Goal: Information Seeking & Learning: Learn about a topic

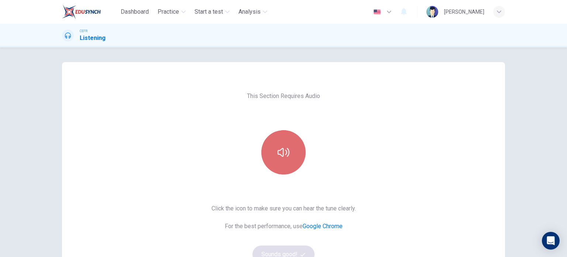
click at [270, 158] on button "button" at bounding box center [283, 152] width 44 height 44
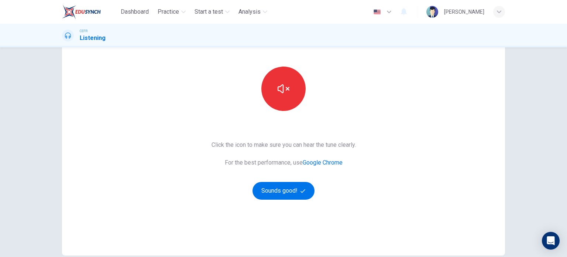
scroll to position [64, 0]
click at [284, 192] on button "Sounds good!" at bounding box center [283, 190] width 62 height 18
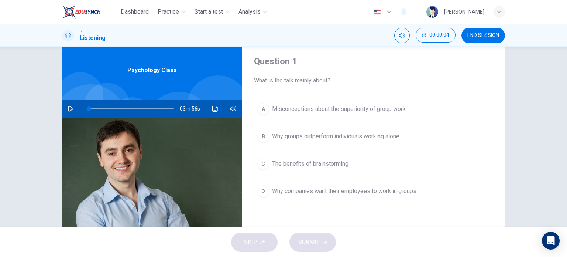
scroll to position [23, 0]
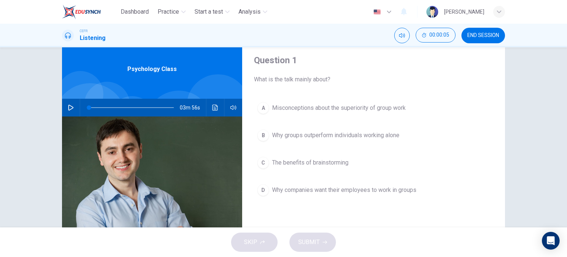
click at [68, 107] on icon "button" at bounding box center [70, 107] width 5 height 6
type input "1"
click at [99, 108] on span at bounding box center [101, 107] width 4 height 4
click at [69, 107] on icon "button" at bounding box center [71, 107] width 4 height 4
click at [68, 107] on icon "button" at bounding box center [71, 107] width 6 height 6
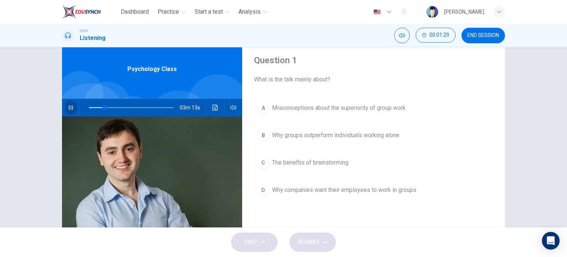
click at [69, 107] on icon "button" at bounding box center [71, 107] width 4 height 4
click at [90, 106] on span at bounding box center [131, 107] width 85 height 10
drag, startPoint x: 90, startPoint y: 106, endPoint x: 75, endPoint y: 106, distance: 15.5
click at [75, 106] on div "03m 56s" at bounding box center [152, 108] width 180 height 18
click at [68, 105] on icon "button" at bounding box center [70, 107] width 5 height 6
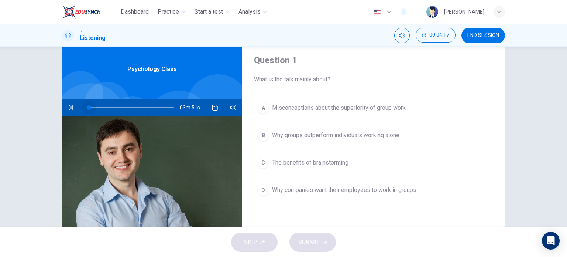
drag, startPoint x: 93, startPoint y: 106, endPoint x: 79, endPoint y: 102, distance: 15.1
click at [80, 102] on div at bounding box center [130, 108] width 100 height 18
click at [69, 107] on icon "button" at bounding box center [71, 107] width 6 height 6
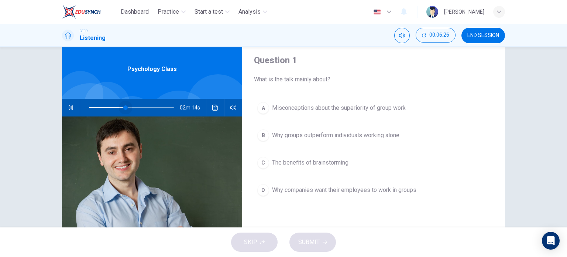
click at [124, 106] on span at bounding box center [125, 107] width 4 height 4
click at [120, 105] on span at bounding box center [122, 107] width 4 height 4
click at [126, 107] on span at bounding box center [127, 107] width 4 height 4
type input "0"
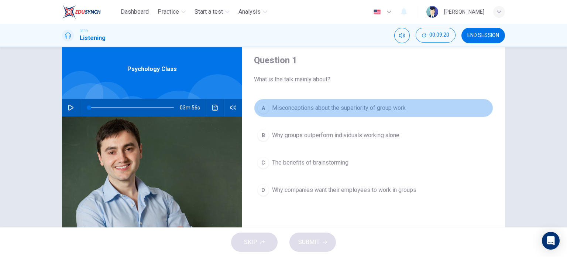
click at [320, 104] on span "Misconceptions about the superiority of group work" at bounding box center [339, 107] width 134 height 9
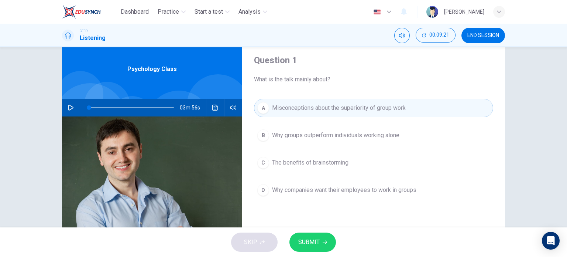
click at [316, 235] on button "SUBMIT" at bounding box center [312, 241] width 47 height 19
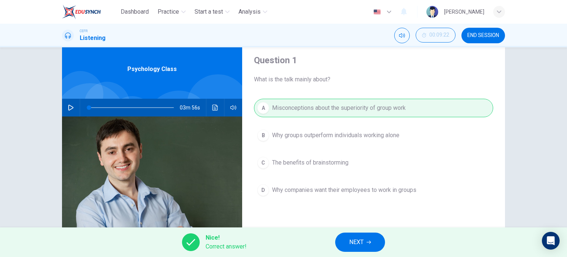
click at [368, 244] on icon "button" at bounding box center [369, 242] width 4 height 4
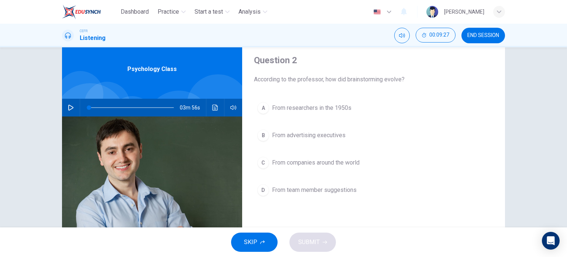
click at [323, 133] on span "From advertising executives" at bounding box center [308, 135] width 73 height 9
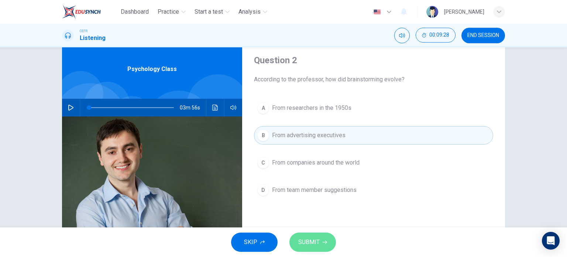
click at [319, 243] on button "SUBMIT" at bounding box center [312, 241] width 47 height 19
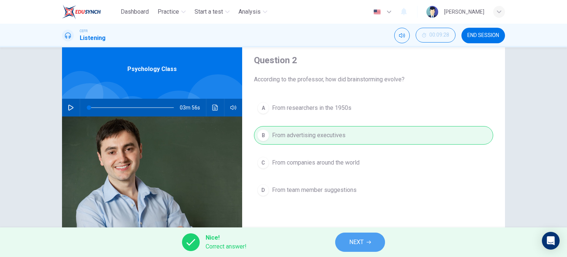
click at [375, 245] on button "NEXT" at bounding box center [360, 241] width 50 height 19
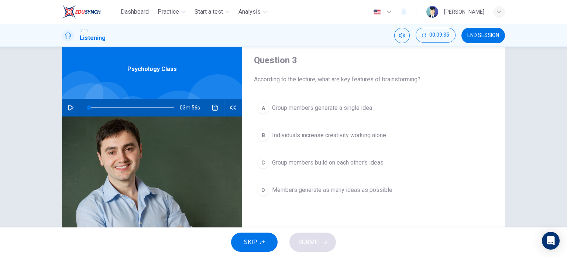
click at [368, 166] on button "C Group members build on each other's ideas" at bounding box center [373, 162] width 239 height 18
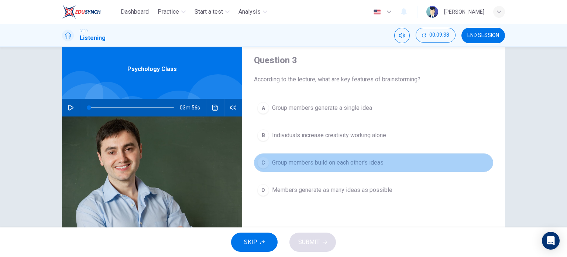
click at [308, 170] on button "C Group members build on each other's ideas" at bounding box center [373, 162] width 239 height 18
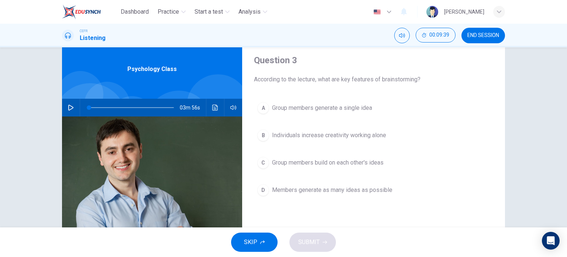
click at [292, 110] on span "Group members generate a single idea" at bounding box center [322, 107] width 100 height 9
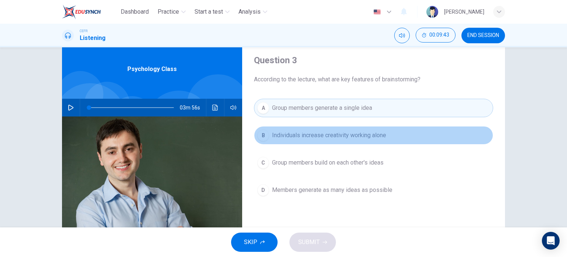
click at [302, 138] on span "Individuals increase creativity working alone" at bounding box center [329, 135] width 114 height 9
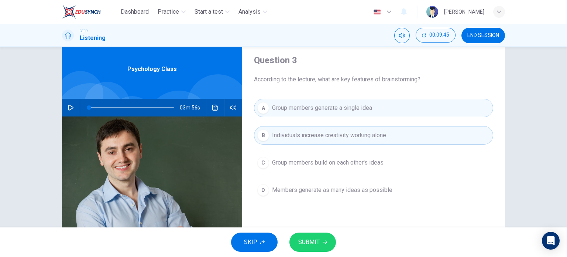
click at [343, 159] on span "Group members build on each other's ideas" at bounding box center [327, 162] width 111 height 9
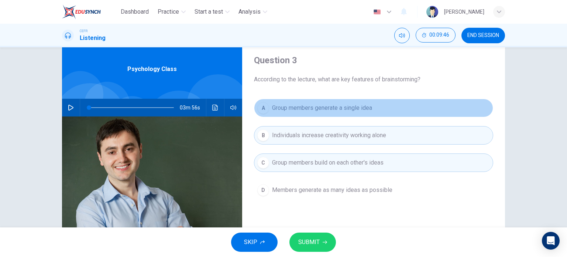
click at [397, 112] on button "A Group members generate a single idea" at bounding box center [373, 108] width 239 height 18
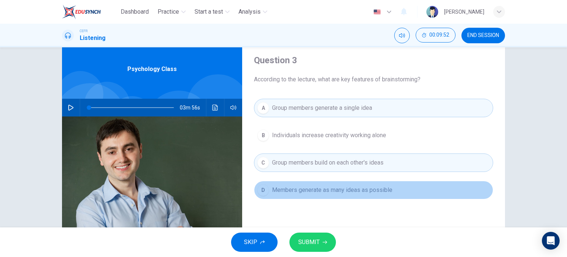
click at [385, 188] on span "Members generate as many ideas as possible" at bounding box center [332, 189] width 120 height 9
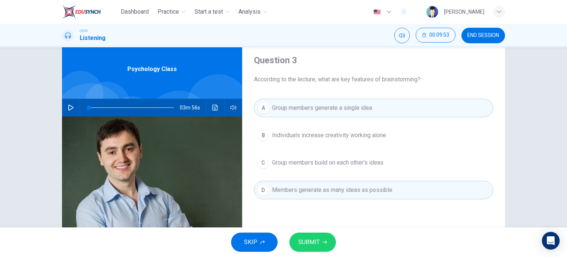
click at [362, 174] on div "A Group members generate a single idea B Individuals increase creativity workin…" at bounding box center [373, 156] width 239 height 115
click at [348, 163] on span "Group members build on each other's ideas" at bounding box center [327, 162] width 111 height 9
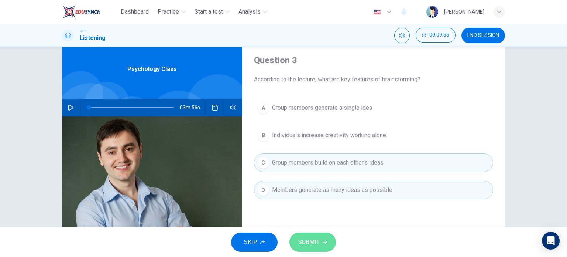
click at [322, 242] on button "SUBMIT" at bounding box center [312, 241] width 47 height 19
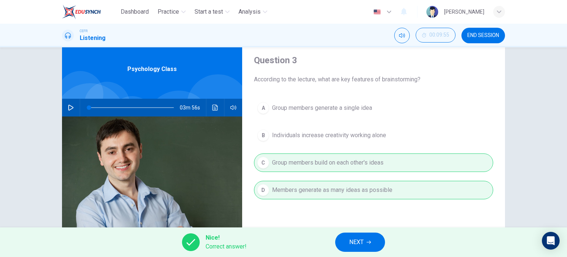
click at [375, 241] on button "NEXT" at bounding box center [360, 241] width 50 height 19
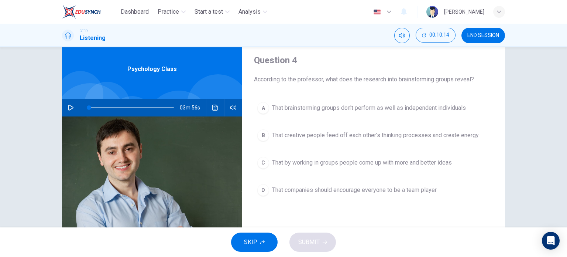
click at [381, 118] on div "A That brainstorming groups don't perform as well as independent individuals B …" at bounding box center [373, 156] width 239 height 115
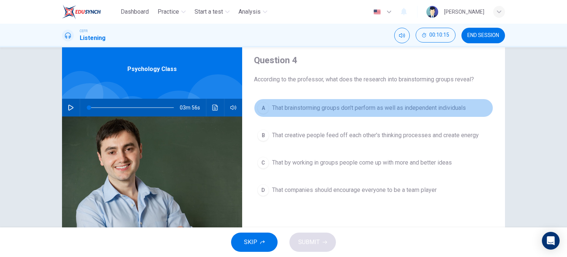
click at [351, 104] on span "That brainstorming groups don't perform as well as independent individuals" at bounding box center [369, 107] width 194 height 9
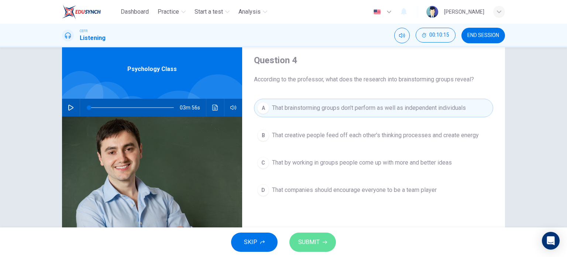
click at [310, 238] on span "SUBMIT" at bounding box center [308, 242] width 21 height 10
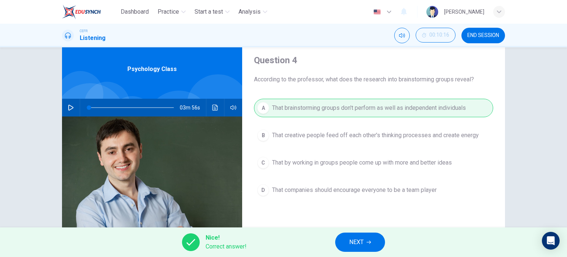
click at [348, 246] on button "NEXT" at bounding box center [360, 241] width 50 height 19
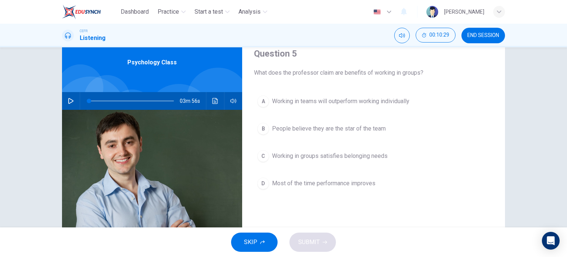
scroll to position [30, 0]
click at [368, 159] on button "C Working in groups satisfies belonging needs" at bounding box center [373, 155] width 239 height 18
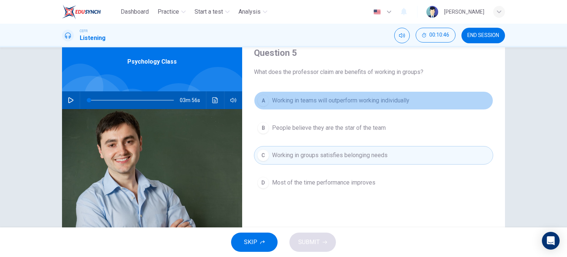
click at [302, 97] on span "Working in teams will outperform working individually" at bounding box center [340, 100] width 137 height 9
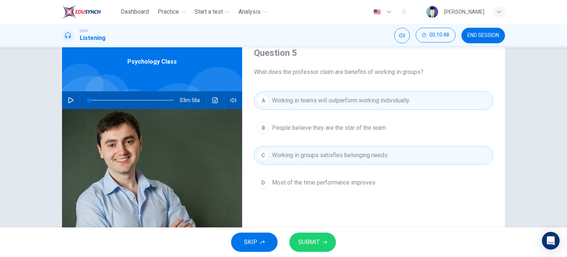
click at [293, 121] on button "B People believe they are the star of the team" at bounding box center [373, 127] width 239 height 18
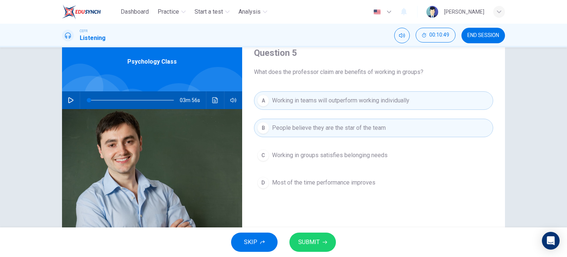
click at [303, 156] on span "Working in groups satisfies belonging needs" at bounding box center [330, 155] width 116 height 9
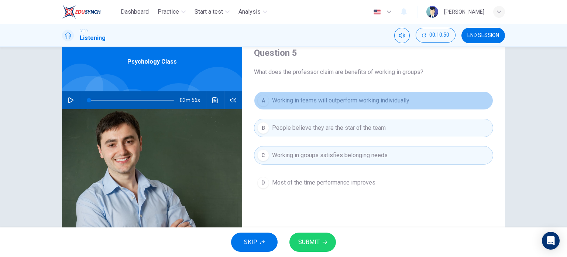
click at [288, 95] on button "A Working in teams will outperform working individually" at bounding box center [373, 100] width 239 height 18
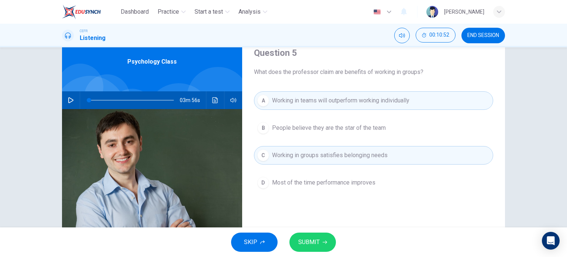
click at [315, 234] on button "SUBMIT" at bounding box center [312, 241] width 47 height 19
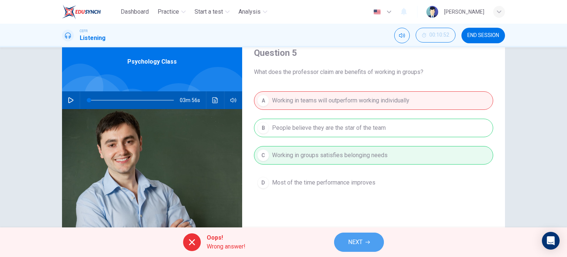
click at [350, 246] on span "NEXT" at bounding box center [355, 242] width 14 height 10
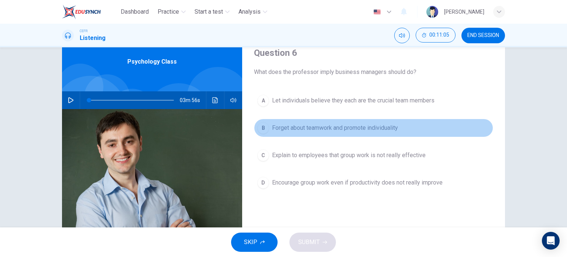
click at [327, 127] on span "Forget about teamwork and promote individuality" at bounding box center [335, 127] width 126 height 9
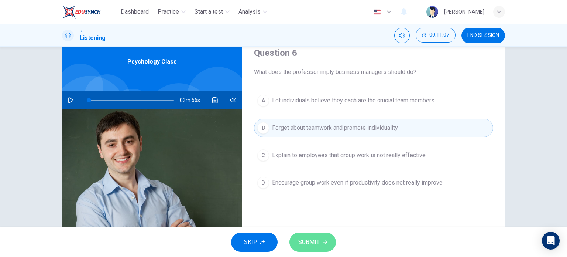
click at [319, 240] on button "SUBMIT" at bounding box center [312, 241] width 47 height 19
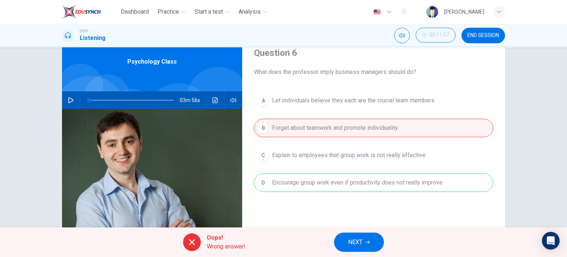
click at [352, 246] on span "NEXT" at bounding box center [355, 242] width 14 height 10
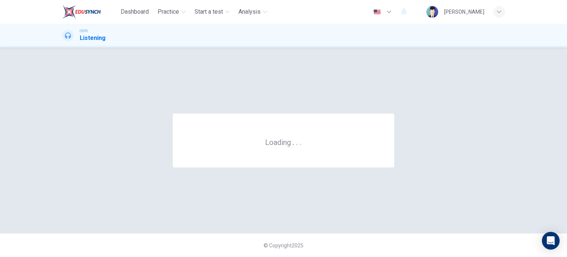
scroll to position [0, 0]
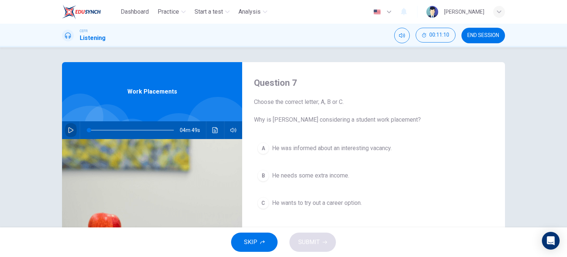
click at [71, 128] on icon "button" at bounding box center [71, 130] width 6 height 6
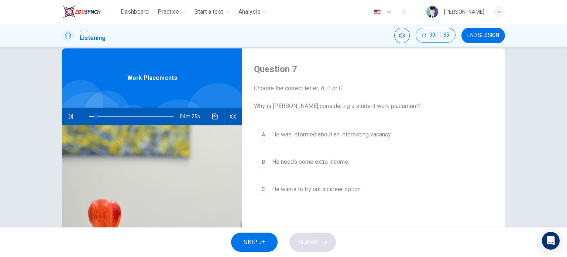
scroll to position [13, 0]
click at [358, 147] on div "A He was informed about an interesting vacancy. B He needs some extra income. C…" at bounding box center [373, 170] width 239 height 88
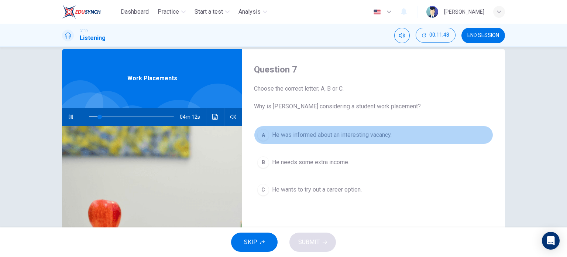
click at [332, 133] on span "He was informed about an interesting vacancy." at bounding box center [332, 134] width 120 height 9
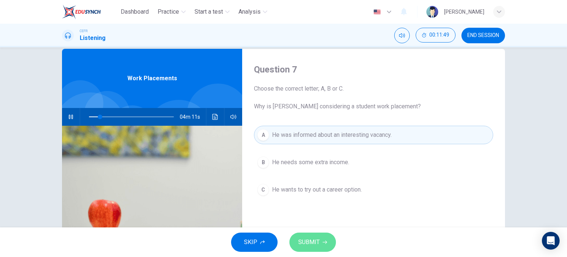
click at [320, 237] on button "SUBMIT" at bounding box center [312, 241] width 47 height 19
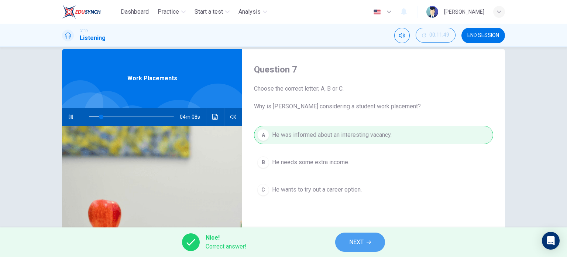
click at [348, 236] on button "NEXT" at bounding box center [360, 241] width 50 height 19
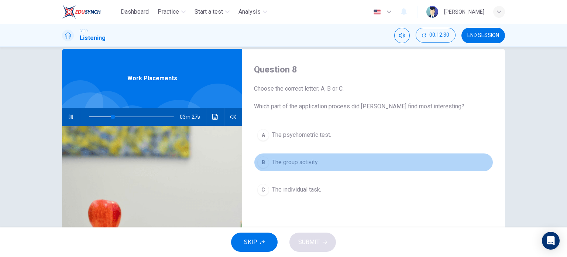
click at [292, 166] on button "B The group activity." at bounding box center [373, 162] width 239 height 18
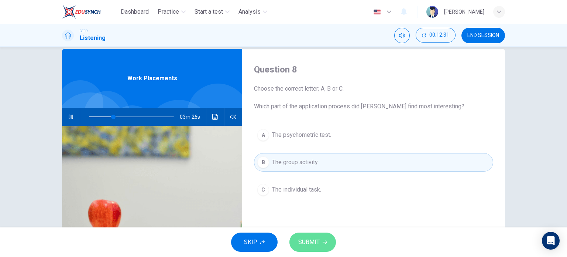
click at [301, 234] on button "SUBMIT" at bounding box center [312, 241] width 47 height 19
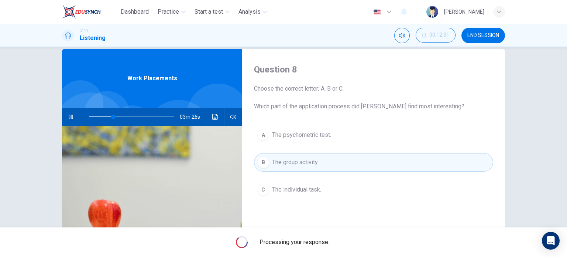
click at [301, 234] on div "Processing your response..." at bounding box center [283, 242] width 567 height 30
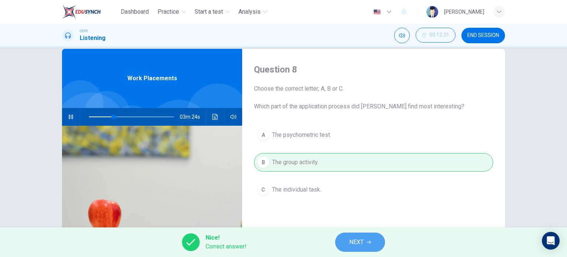
click at [370, 233] on button "NEXT" at bounding box center [360, 241] width 50 height 19
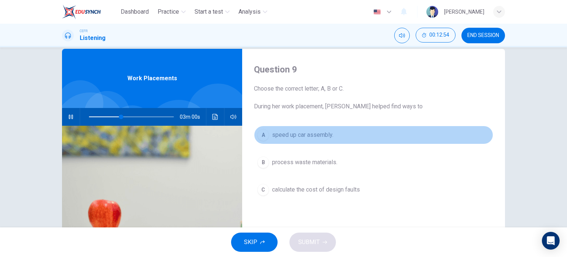
click at [313, 137] on span "speed up car assembly." at bounding box center [302, 134] width 61 height 9
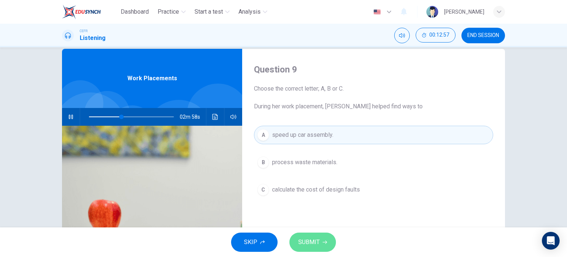
click at [318, 242] on span "SUBMIT" at bounding box center [308, 242] width 21 height 10
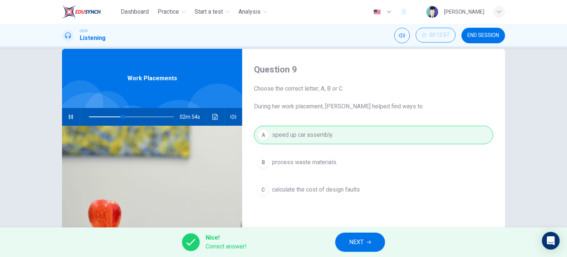
click at [365, 233] on button "NEXT" at bounding box center [360, 241] width 50 height 19
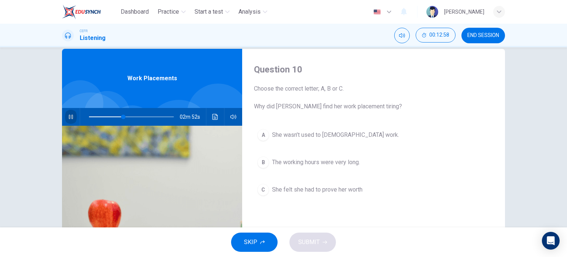
click at [73, 113] on button "button" at bounding box center [71, 117] width 12 height 18
click at [299, 196] on button "C She felt she had to prove her worth" at bounding box center [373, 189] width 239 height 18
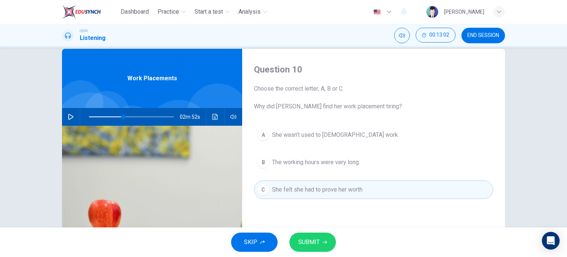
click at [315, 238] on span "SUBMIT" at bounding box center [308, 242] width 21 height 10
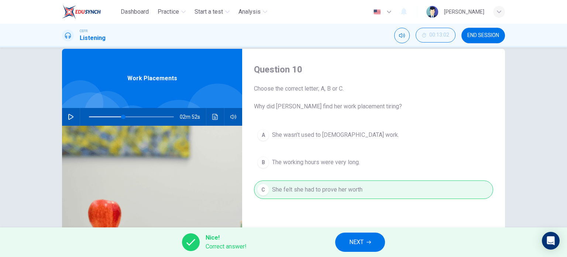
click at [360, 243] on span "NEXT" at bounding box center [356, 242] width 14 height 10
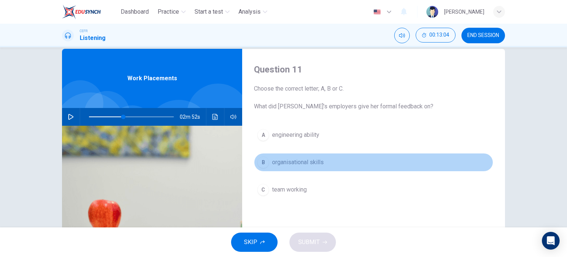
click at [281, 165] on span "organisational skills" at bounding box center [298, 162] width 52 height 9
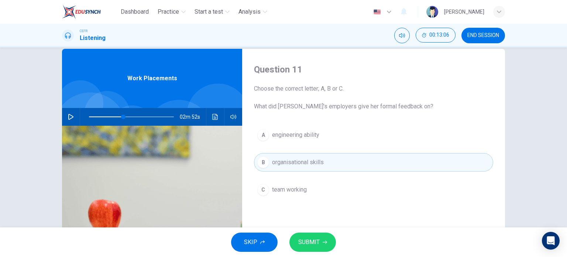
click at [309, 240] on span "SUBMIT" at bounding box center [308, 242] width 21 height 10
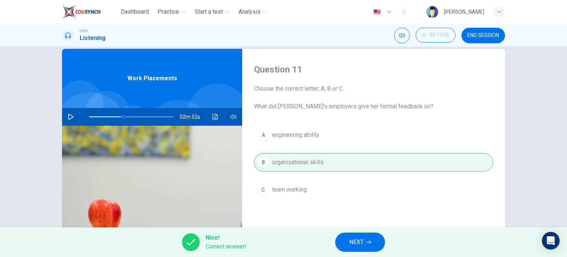
click at [358, 246] on span "NEXT" at bounding box center [356, 242] width 14 height 10
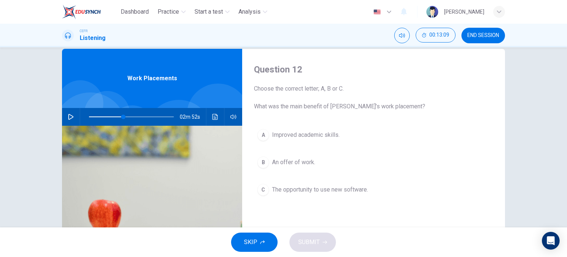
click at [302, 166] on button "B An offer of work." at bounding box center [373, 162] width 239 height 18
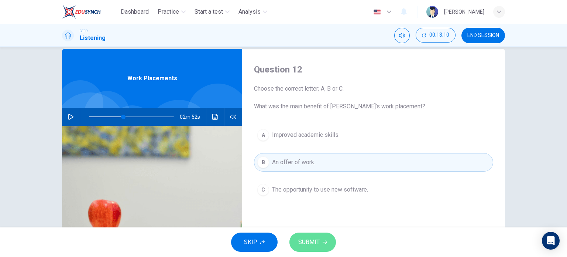
click at [313, 237] on span "SUBMIT" at bounding box center [308, 242] width 21 height 10
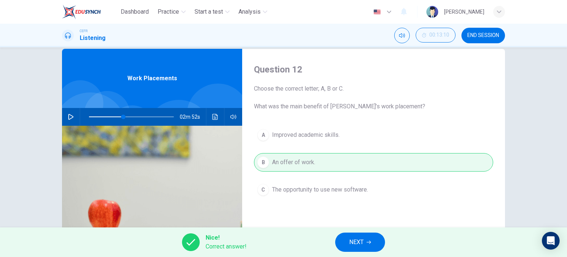
click at [370, 242] on icon "button" at bounding box center [369, 242] width 4 height 4
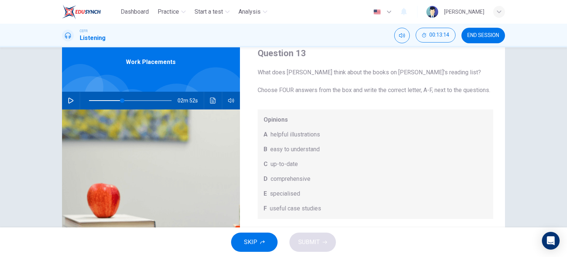
scroll to position [25, 0]
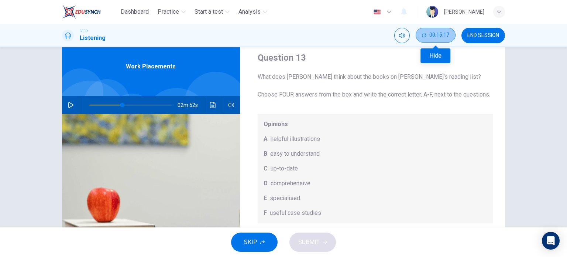
click at [442, 34] on span "00:15:17" at bounding box center [439, 35] width 20 height 6
click at [444, 34] on button "Show" at bounding box center [448, 35] width 15 height 15
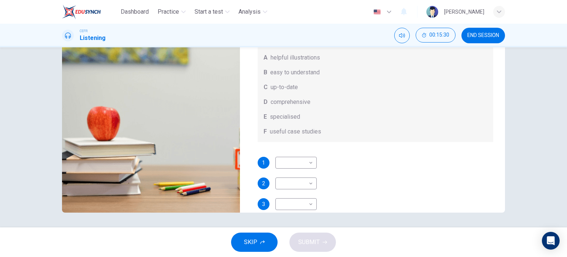
scroll to position [0, 0]
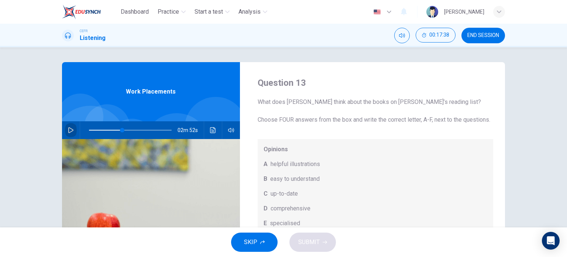
click at [65, 126] on button "button" at bounding box center [71, 130] width 12 height 18
click at [116, 129] on span at bounding box center [118, 130] width 4 height 4
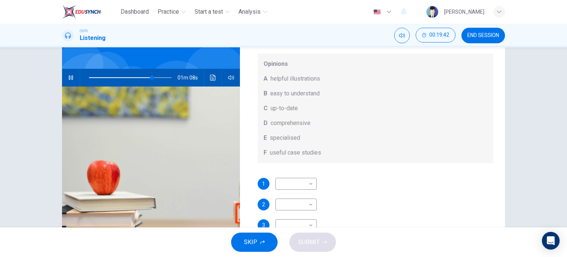
scroll to position [53, 0]
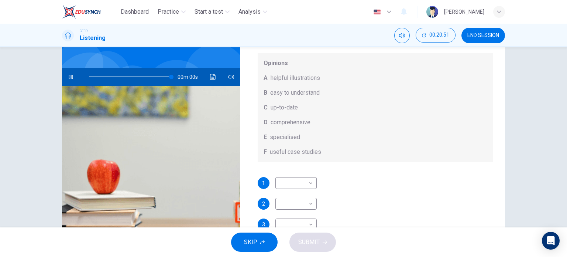
type input "0"
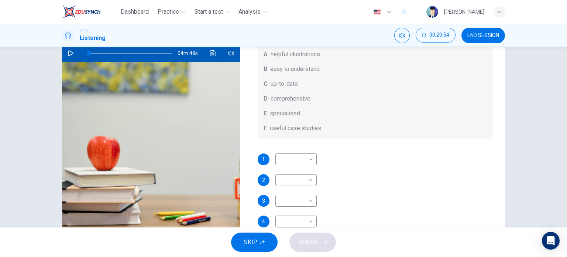
scroll to position [76, 0]
click at [296, 158] on body "Dashboard Practice Start a test Analysis English en ​ [PERSON_NAME] CEFR Listen…" at bounding box center [283, 128] width 567 height 257
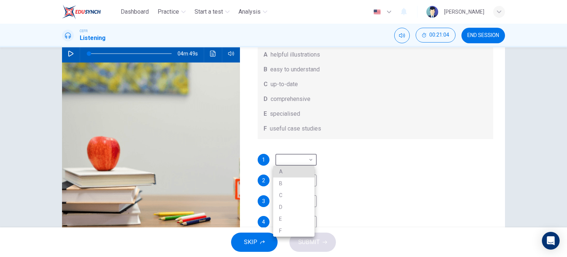
click at [296, 184] on li "B" at bounding box center [293, 183] width 41 height 12
type input "B"
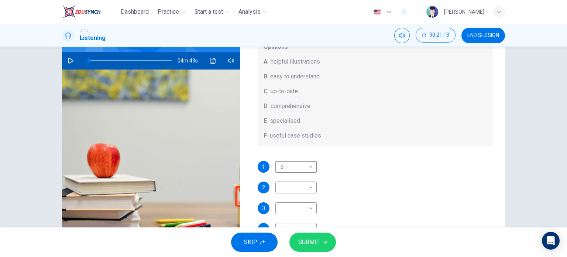
scroll to position [71, 0]
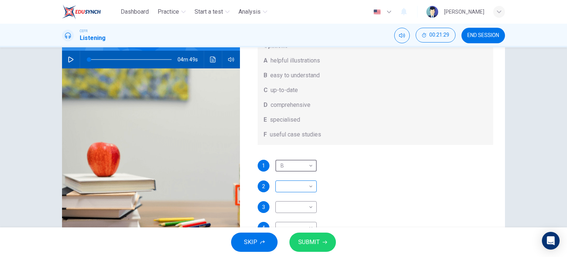
click at [297, 179] on body "Dashboard Practice Start a test Analysis English en ​ [PERSON_NAME] CEFR Listen…" at bounding box center [283, 128] width 567 height 257
click at [291, 185] on li "A" at bounding box center [293, 186] width 41 height 12
type input "A"
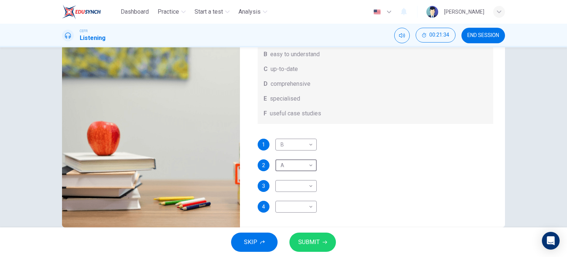
scroll to position [92, 0]
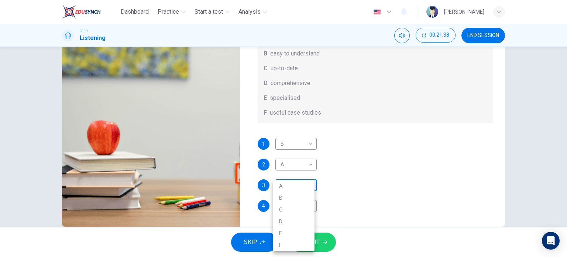
click at [303, 186] on body "Dashboard Practice Start a test Analysis English en ​ [PERSON_NAME] CEFR Listen…" at bounding box center [283, 128] width 567 height 257
click at [295, 205] on li "C" at bounding box center [293, 209] width 41 height 12
type input "C"
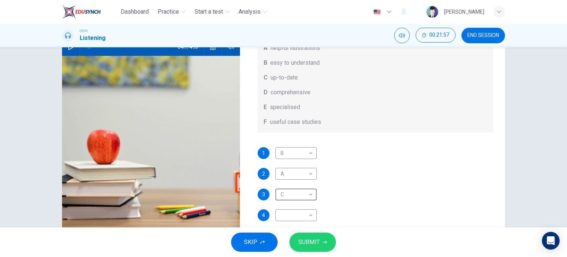
scroll to position [73, 0]
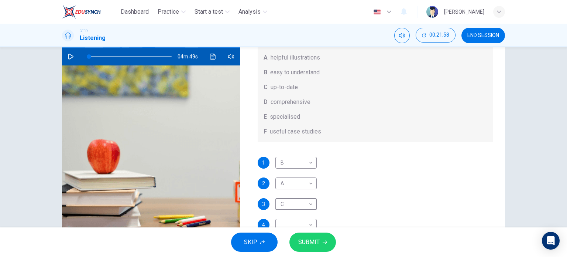
click at [162, 56] on span at bounding box center [130, 56] width 83 height 10
click at [75, 59] on div "00m 28s" at bounding box center [151, 57] width 178 height 18
click at [72, 58] on icon "button" at bounding box center [71, 57] width 6 height 6
click at [161, 55] on span at bounding box center [163, 56] width 4 height 4
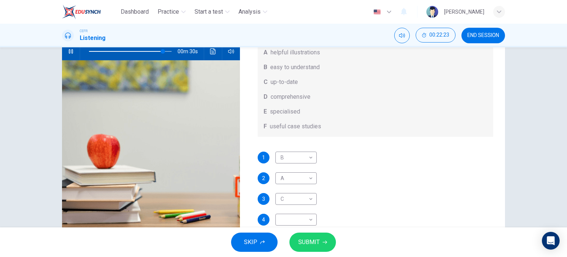
scroll to position [79, 0]
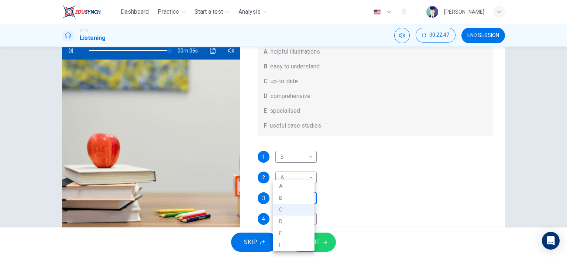
click at [305, 199] on body "Dashboard Practice Start a test Analysis English en ​ [PERSON_NAME] Listening 0…" at bounding box center [283, 128] width 567 height 257
click at [291, 221] on li "D" at bounding box center [293, 221] width 41 height 12
type input "98"
type input "D"
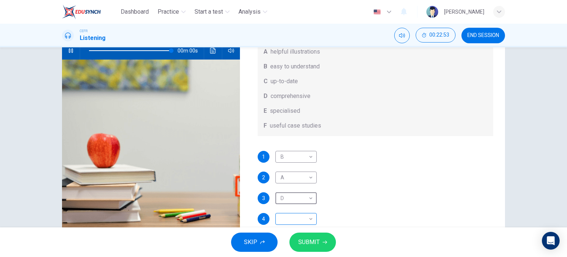
type input "0"
click at [294, 204] on body "Dashboard Practice Start a test Analysis English en ​ FATIN [PERSON_NAME] CEFR …" at bounding box center [283, 128] width 567 height 257
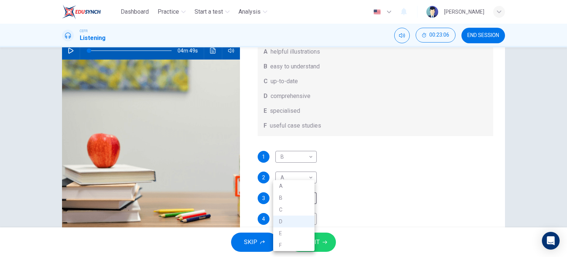
click at [289, 211] on li "C" at bounding box center [293, 209] width 41 height 12
type input "C"
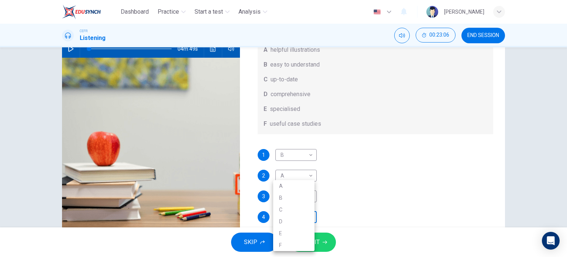
click at [291, 222] on body "Dashboard Practice Start a test Analysis English en ​ [PERSON_NAME] CEFR Listen…" at bounding box center [283, 128] width 567 height 257
click at [284, 220] on li "D" at bounding box center [293, 221] width 41 height 12
type input "D"
click at [318, 242] on span "SUBMIT" at bounding box center [308, 242] width 21 height 10
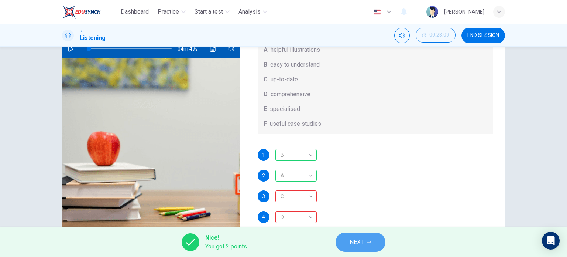
click at [352, 240] on span "NEXT" at bounding box center [357, 242] width 14 height 10
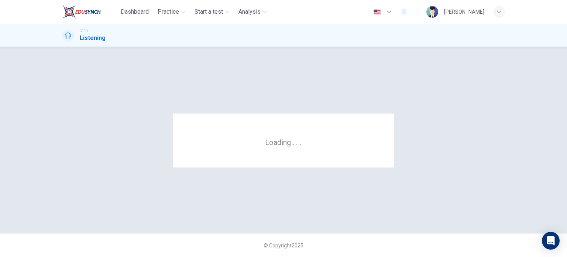
scroll to position [0, 0]
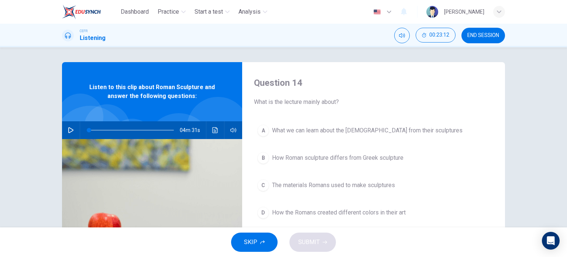
click at [478, 29] on button "END SESSION" at bounding box center [483, 36] width 44 height 16
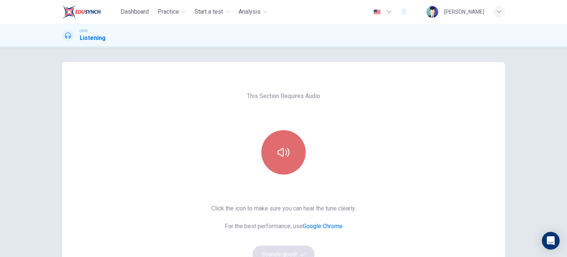
click at [279, 160] on button "button" at bounding box center [283, 152] width 44 height 44
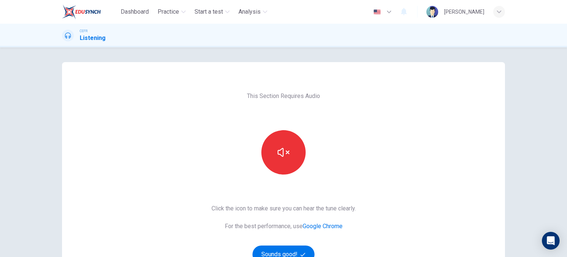
scroll to position [30, 0]
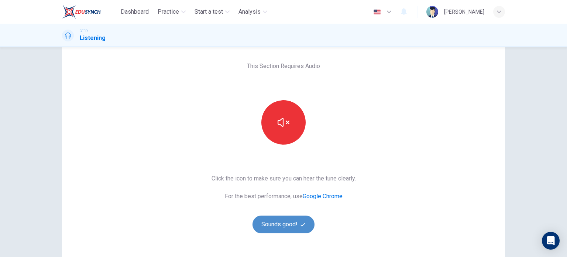
click at [286, 220] on button "Sounds good!" at bounding box center [283, 224] width 62 height 18
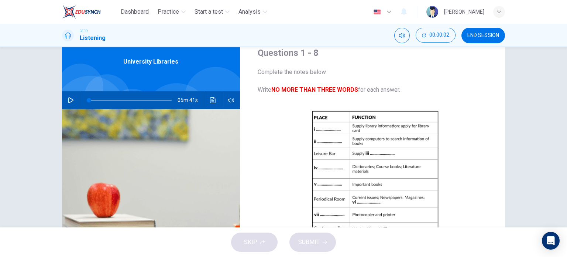
click at [69, 100] on icon "button" at bounding box center [71, 100] width 6 height 6
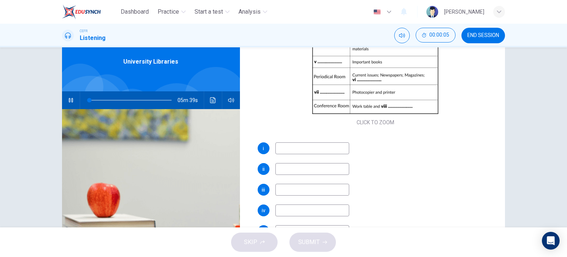
scroll to position [124, 0]
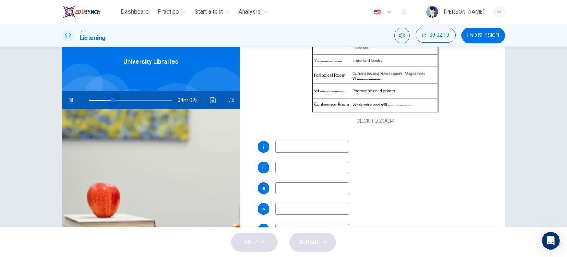
click at [111, 99] on span at bounding box center [130, 100] width 83 height 10
click at [107, 99] on span at bounding box center [130, 100] width 83 height 10
click at [101, 97] on span at bounding box center [130, 100] width 83 height 10
click at [120, 101] on span at bounding box center [122, 100] width 4 height 4
click at [127, 98] on span at bounding box center [128, 100] width 4 height 4
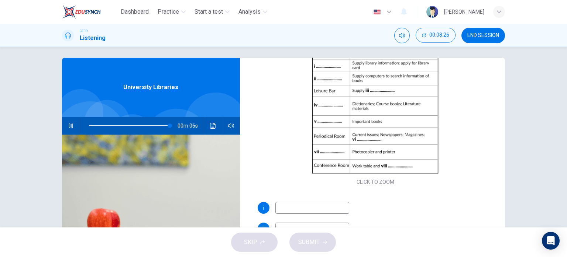
scroll to position [90, 0]
click at [295, 203] on input at bounding box center [312, 206] width 74 height 12
type input "99"
type input "rec"
type input "99"
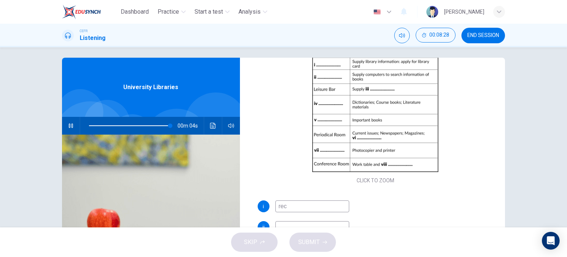
type input "rece"
type input "99"
type input "receptio"
type input "99"
type input "reception"
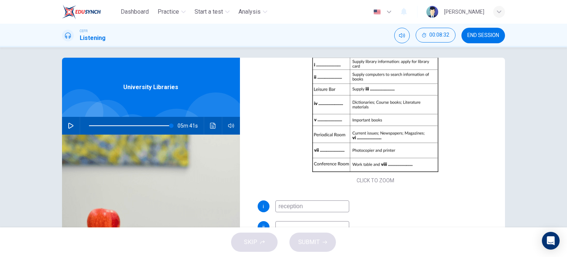
type input "0"
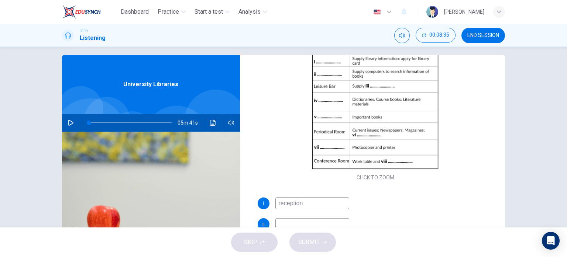
scroll to position [9, 0]
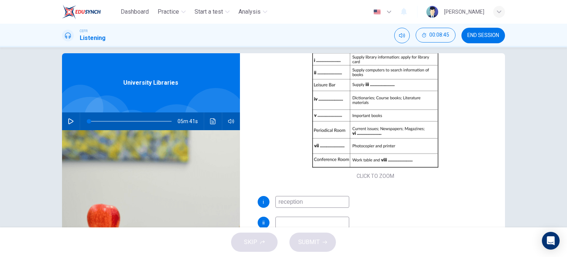
type input "reception"
click at [296, 221] on input at bounding box center [312, 222] width 74 height 12
type input "C"
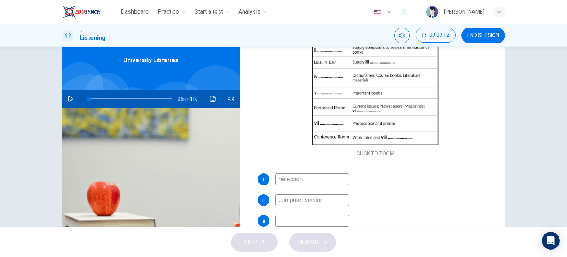
type input "computer section"
click at [285, 225] on input at bounding box center [312, 220] width 74 height 12
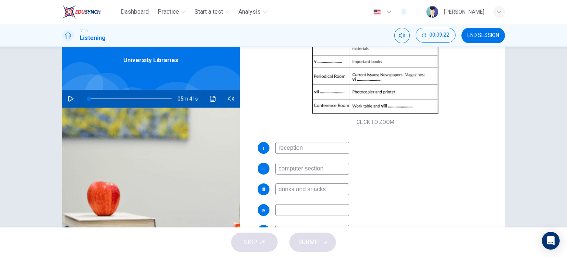
scroll to position [121, 0]
type input "drinks and snacks"
click at [295, 208] on input at bounding box center [312, 209] width 74 height 12
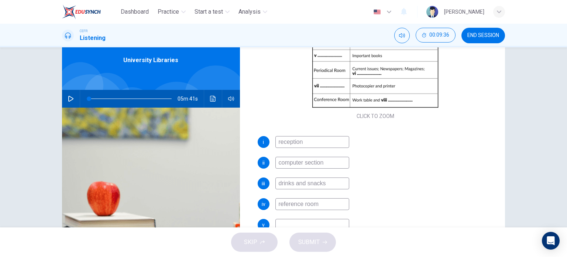
scroll to position [136, 0]
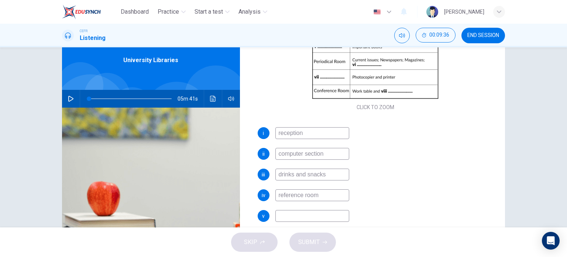
type input "reference room"
click at [310, 215] on input at bounding box center [312, 216] width 74 height 12
type input "closed reserve"
click at [74, 91] on div "05m 41s" at bounding box center [151, 99] width 178 height 18
click at [68, 102] on button "button" at bounding box center [71, 99] width 12 height 18
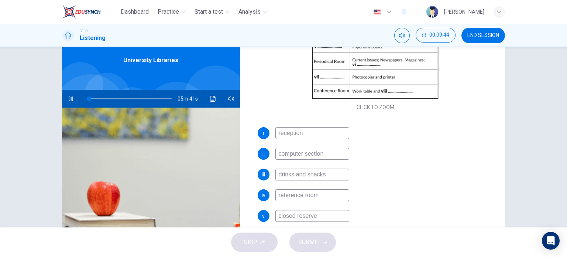
click at [121, 101] on span at bounding box center [130, 98] width 83 height 10
click at [293, 216] on input "closed reserve" at bounding box center [312, 216] width 74 height 12
type input "43"
type input "close reserve"
click at [307, 217] on input "close reserve" at bounding box center [312, 216] width 74 height 12
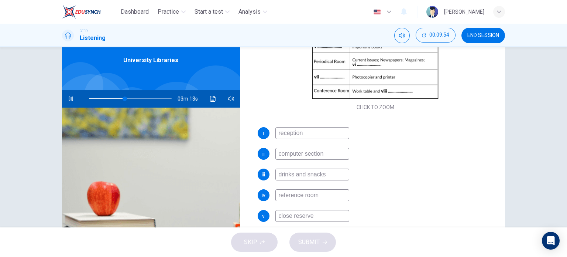
click at [316, 217] on input "close reserve" at bounding box center [312, 216] width 74 height 12
type input "44"
type input "close reserve room"
type input "44"
type input "close reserve room"
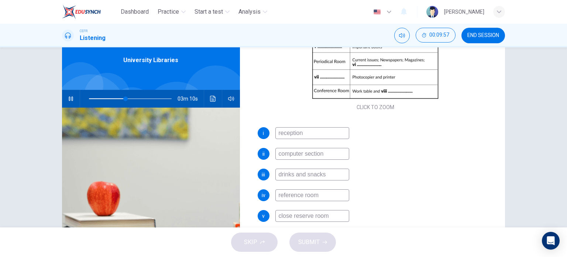
click at [72, 97] on button "button" at bounding box center [71, 99] width 12 height 18
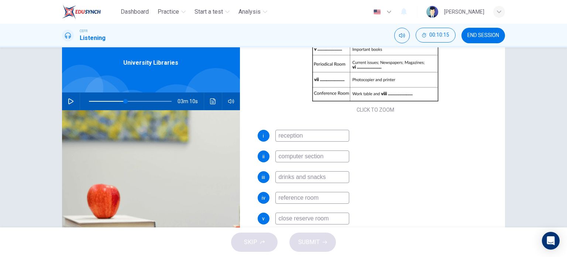
scroll to position [30, 0]
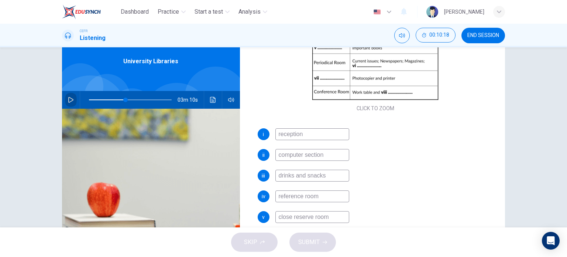
click at [65, 98] on button "button" at bounding box center [71, 100] width 12 height 18
click at [68, 99] on icon "button" at bounding box center [71, 100] width 6 height 6
type input "50"
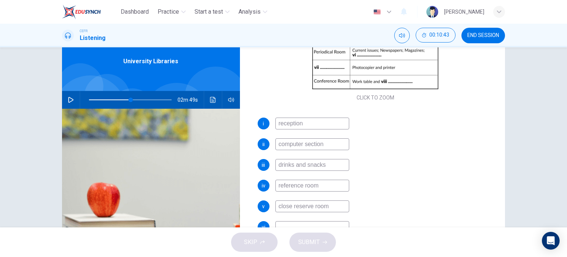
click at [313, 220] on div "i reception ii computer section iii drinks and snacks iv reference room v close…" at bounding box center [376, 202] width 236 height 171
click at [297, 223] on input at bounding box center [312, 227] width 74 height 12
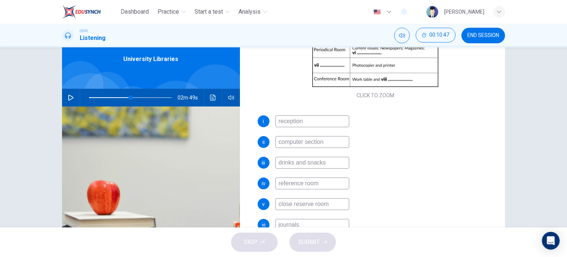
type input "journals"
drag, startPoint x: 461, startPoint y: 209, endPoint x: 567, endPoint y: 121, distance: 137.9
click at [567, 121] on div "Questions 1 - 8 Complete the notes below. Write NO MORE THAN THREE WORDS for ea…" at bounding box center [283, 137] width 567 height 180
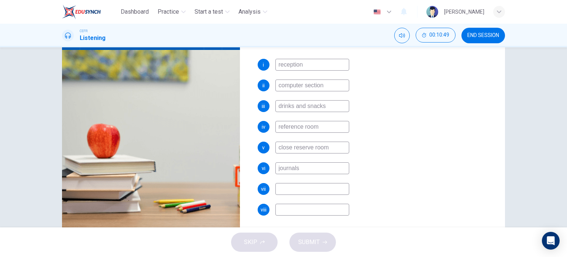
scroll to position [90, 0]
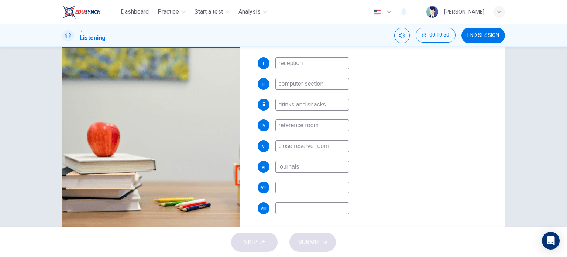
click at [297, 185] on input at bounding box center [312, 187] width 74 height 12
type input "P"
type input "p"
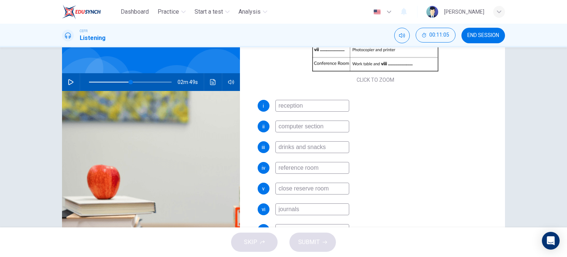
scroll to position [52, 0]
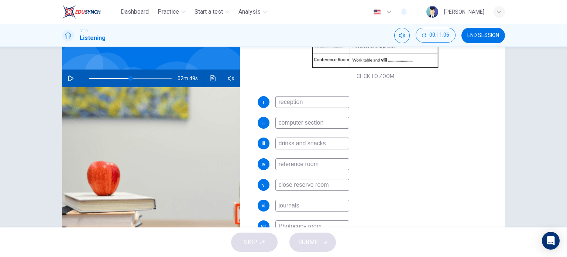
type input "Photocopy room"
click at [279, 124] on input "computer section" at bounding box center [312, 123] width 74 height 12
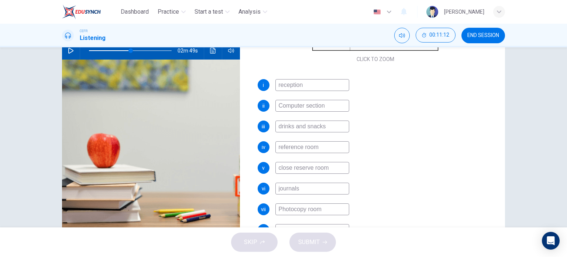
scroll to position [81, 0]
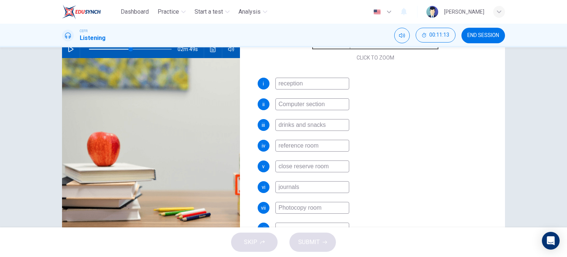
type input "Computer section"
click at [278, 166] on input "close reserve room" at bounding box center [312, 166] width 74 height 12
type input "Close reserve room"
click at [278, 143] on input "reference room" at bounding box center [312, 146] width 74 height 12
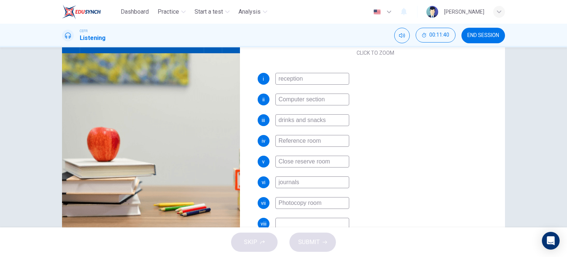
scroll to position [89, 0]
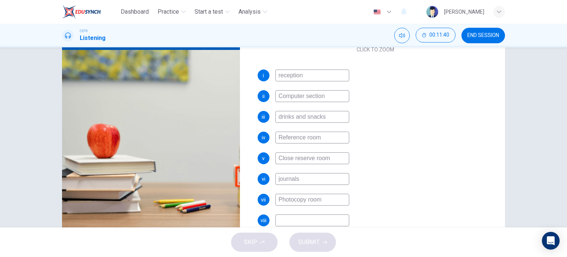
type input "Reference room"
click at [279, 221] on input at bounding box center [312, 220] width 74 height 12
type input "m"
type input "50"
type input "mu"
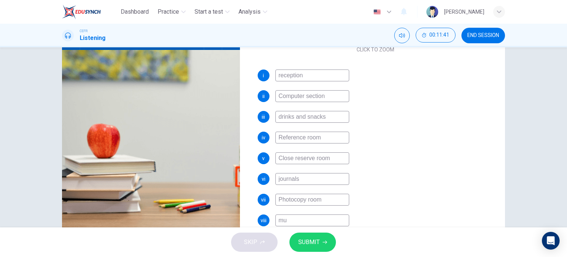
type input "50"
type input "mul"
type input "50"
type input "mult"
type input "50"
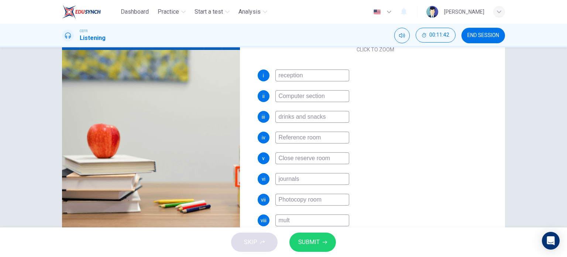
type input "multi"
type input "50"
type input "multim"
type input "50"
type input "multime"
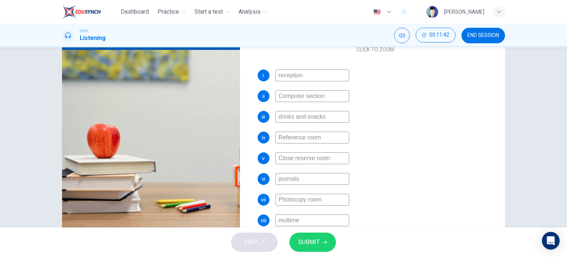
type input "50"
type input "multimedi"
type input "50"
type input "multimedia"
type input "50"
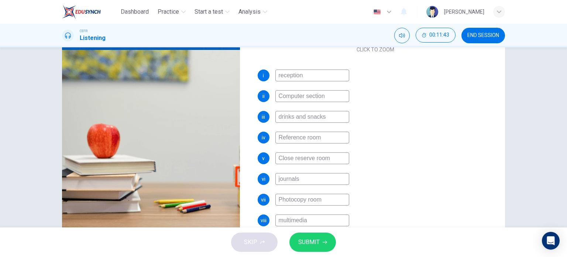
type input "multimedia q"
type input "50"
type input "multimedia qu"
type input "50"
type input "multimedia q"
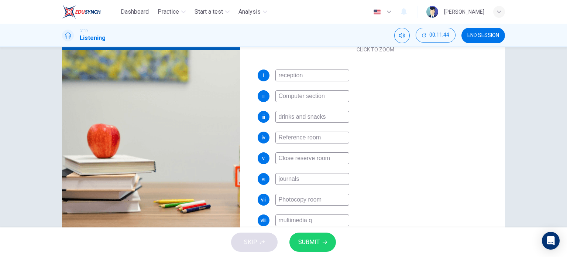
type input "50"
type input "multimedia"
type input "50"
type input "multimedia e"
type input "50"
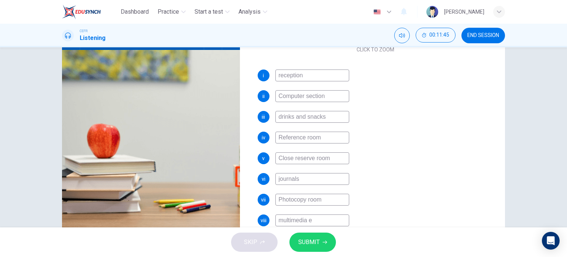
type input "multimedia eq"
type input "50"
type input "multimedia equ"
type input "50"
type input "multimedia equi"
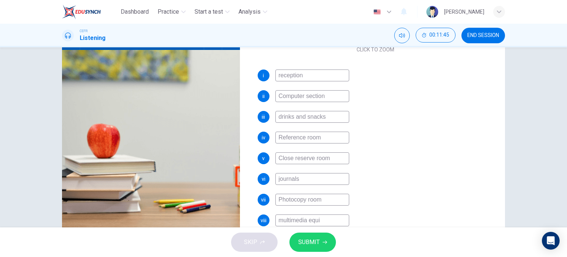
type input "50"
type input "multimedia equipe"
type input "50"
type input "multimedia equipem"
type input "50"
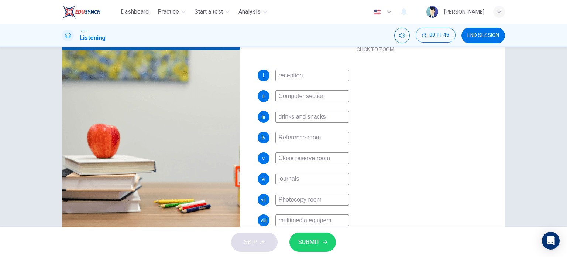
type input "multimedia equipemn"
type input "50"
type input "multimedia equipem"
type input "50"
type input "multimedia equip"
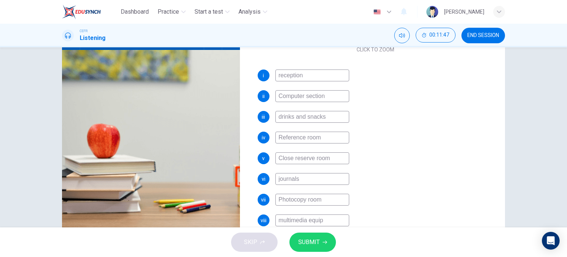
type input "50"
type input "multimedia equipme"
type input "50"
type input "multimedia equipmen"
type input "50"
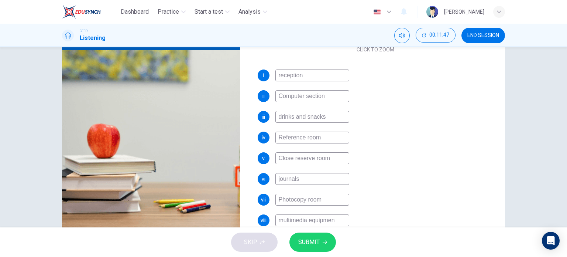
type input "multimedia equipment"
type input "50"
type input "multimedia equipments"
type input "50"
type input "multimedia equipments"
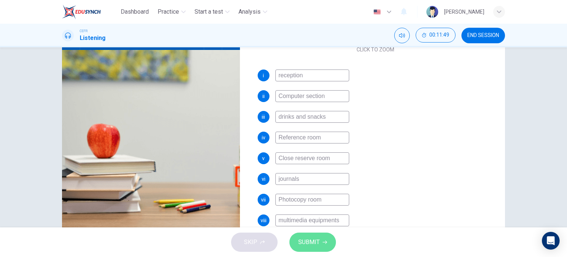
click at [320, 237] on button "SUBMIT" at bounding box center [312, 241] width 47 height 19
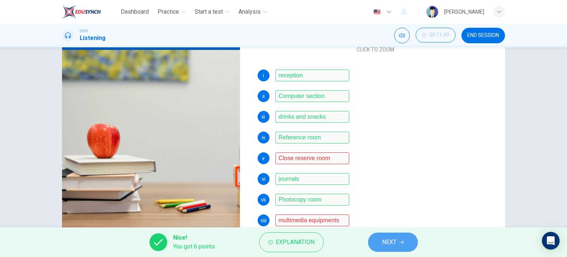
click at [391, 238] on span "NEXT" at bounding box center [389, 242] width 14 height 10
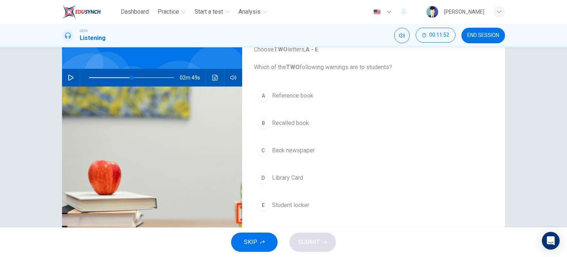
scroll to position [53, 0]
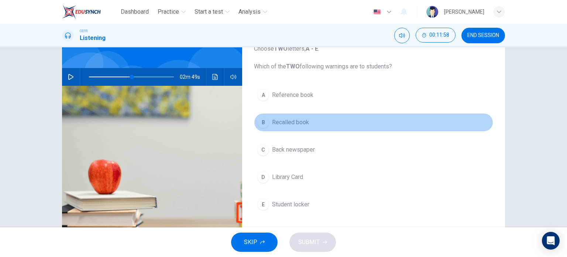
click at [274, 130] on button "B Recalled book" at bounding box center [373, 122] width 239 height 18
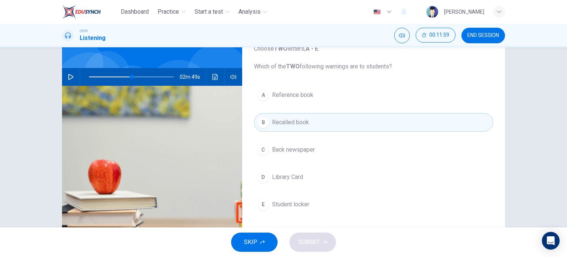
click at [285, 181] on button "D Library Card" at bounding box center [373, 177] width 239 height 18
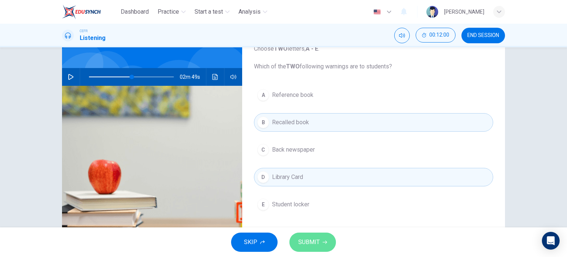
click at [304, 243] on span "SUBMIT" at bounding box center [308, 242] width 21 height 10
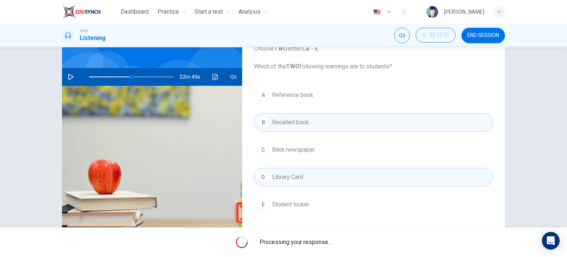
type input "50"
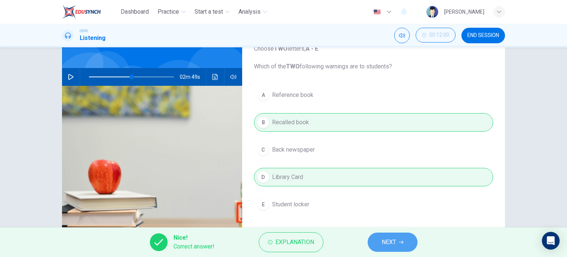
click at [397, 236] on button "NEXT" at bounding box center [393, 241] width 50 height 19
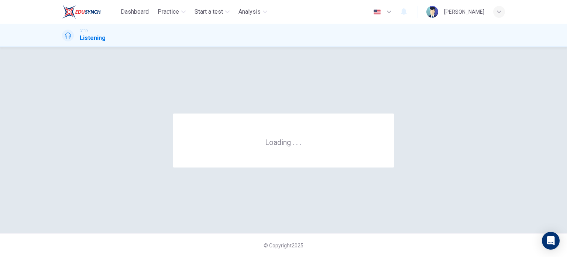
scroll to position [0, 0]
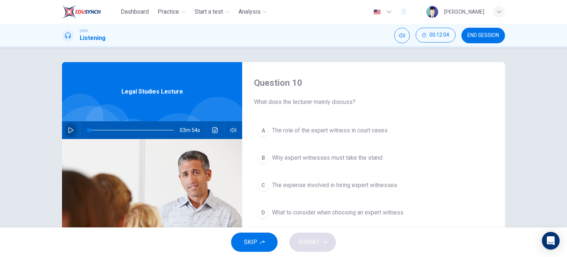
click at [72, 128] on icon "button" at bounding box center [71, 130] width 6 height 6
drag, startPoint x: 94, startPoint y: 128, endPoint x: 77, endPoint y: 128, distance: 17.4
click at [77, 128] on div "03m 54s" at bounding box center [152, 130] width 180 height 18
click at [71, 126] on button "button" at bounding box center [71, 130] width 12 height 18
click at [124, 132] on span at bounding box center [126, 130] width 4 height 4
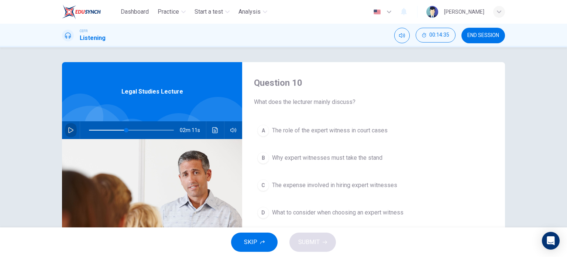
click at [68, 131] on icon "button" at bounding box center [71, 130] width 6 height 6
type input "0"
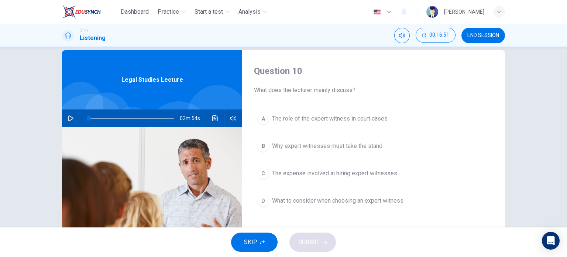
scroll to position [15, 0]
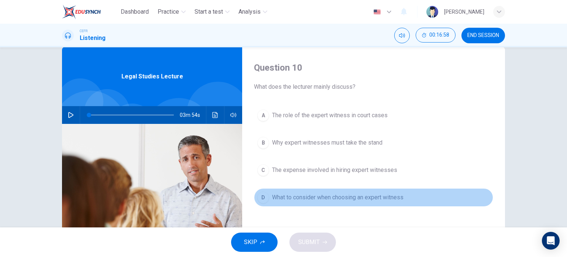
click at [295, 203] on button "D What to consider when choosing an expert witness" at bounding box center [373, 197] width 239 height 18
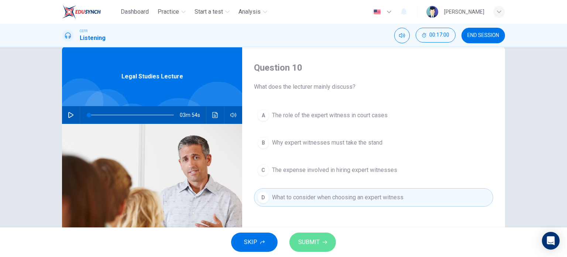
click at [313, 239] on span "SUBMIT" at bounding box center [308, 242] width 21 height 10
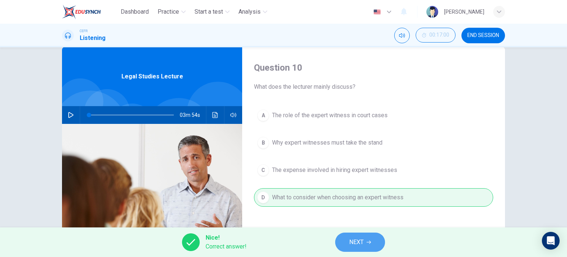
click at [364, 242] on button "NEXT" at bounding box center [360, 241] width 50 height 19
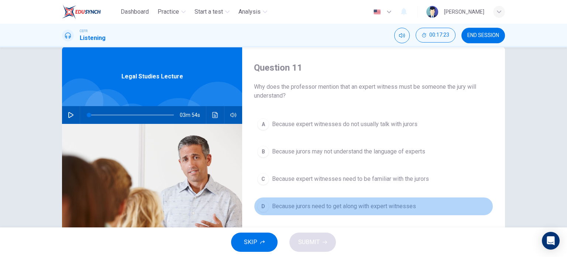
click at [343, 208] on span "Because jurors need to get along with expert witnesses" at bounding box center [344, 206] width 144 height 9
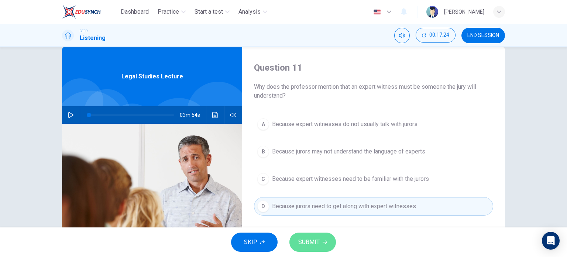
click at [315, 243] on span "SUBMIT" at bounding box center [308, 242] width 21 height 10
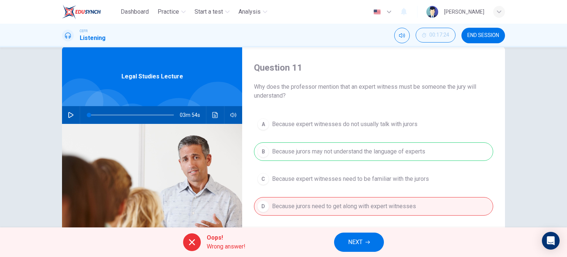
click at [367, 236] on button "NEXT" at bounding box center [359, 241] width 50 height 19
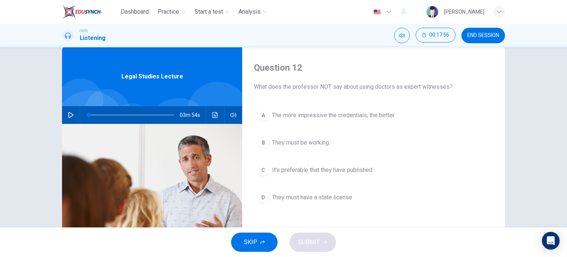
click at [334, 206] on div "A The more impressive the credentials, the better B They must be working C It's…" at bounding box center [373, 163] width 239 height 115
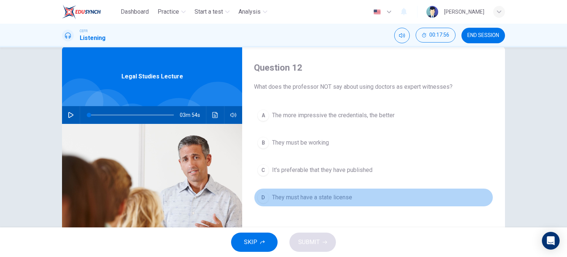
click at [328, 200] on span "They must have a state license" at bounding box center [312, 197] width 80 height 9
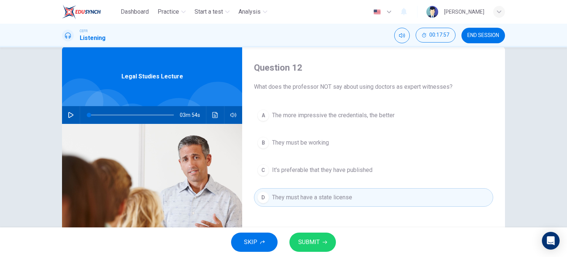
click at [327, 239] on button "SUBMIT" at bounding box center [312, 241] width 47 height 19
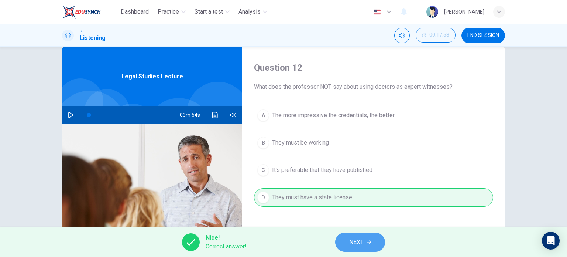
click at [356, 243] on span "NEXT" at bounding box center [356, 242] width 14 height 10
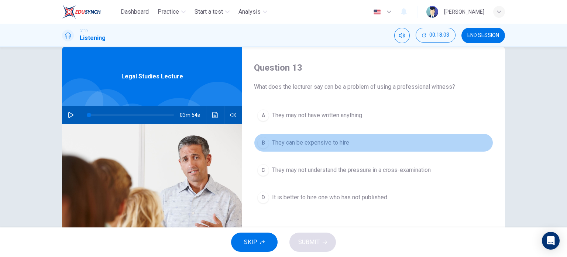
click at [319, 141] on span "They can be expensive to hire" at bounding box center [310, 142] width 77 height 9
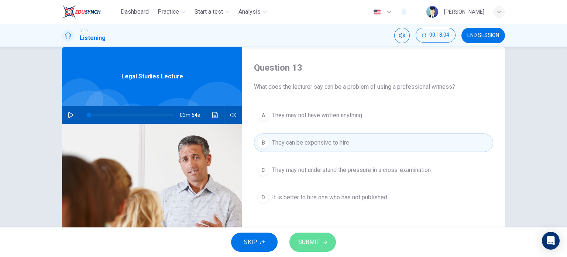
click at [323, 241] on icon "button" at bounding box center [325, 242] width 4 height 4
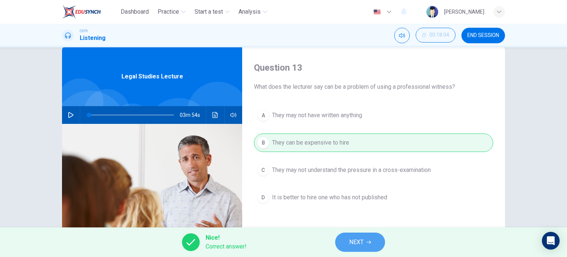
click at [363, 243] on span "NEXT" at bounding box center [356, 242] width 14 height 10
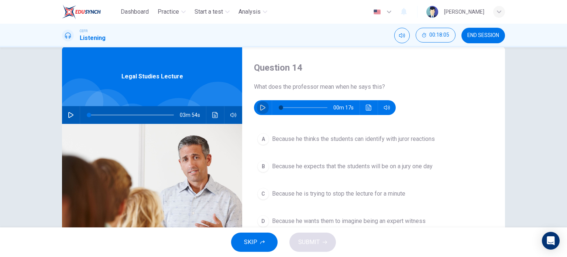
click at [261, 110] on button "button" at bounding box center [263, 107] width 12 height 15
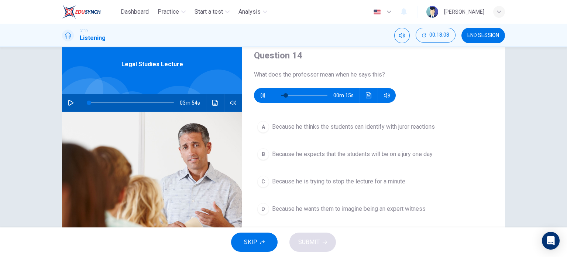
scroll to position [31, 0]
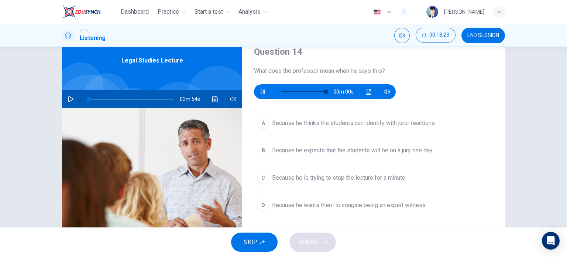
type input "0"
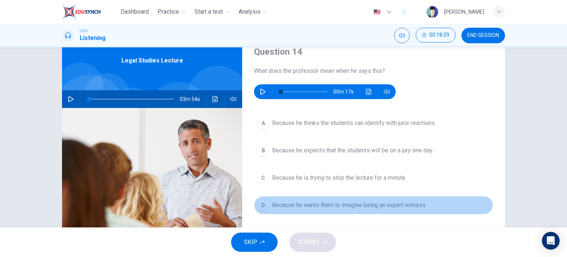
click at [397, 212] on button "D Because he wants them to imagine being an expert witness" at bounding box center [373, 205] width 239 height 18
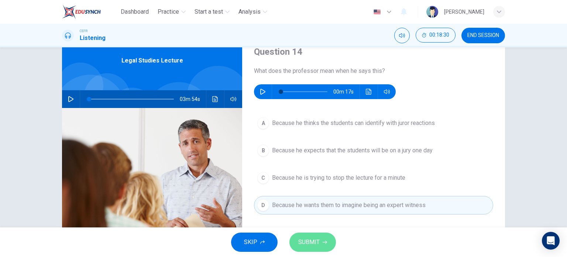
click at [333, 240] on button "SUBMIT" at bounding box center [312, 241] width 47 height 19
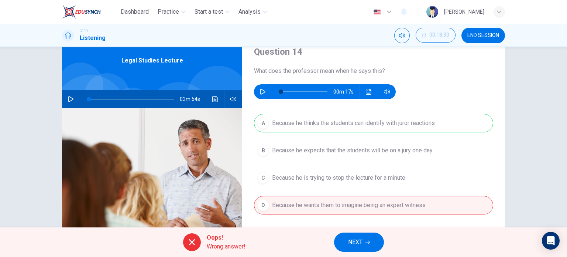
click at [333, 240] on div "Oops! Wrong answer! NEXT" at bounding box center [283, 242] width 567 height 30
click at [356, 240] on span "NEXT" at bounding box center [355, 242] width 14 height 10
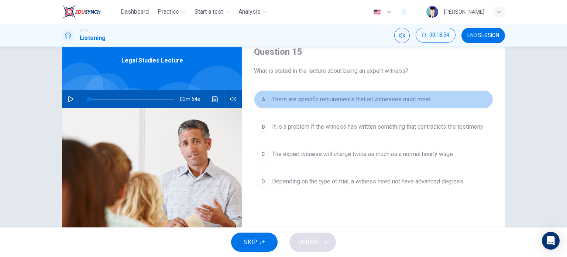
click at [366, 97] on span "There are specific requirements that all witnesses must meet" at bounding box center [351, 99] width 159 height 9
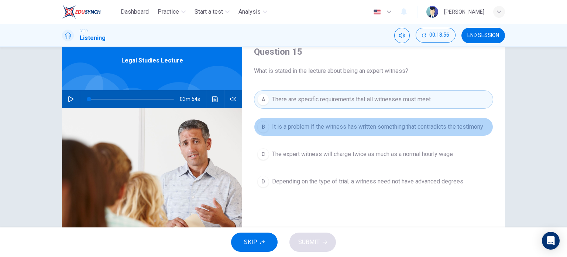
click at [306, 119] on button "B It is a problem if the witness has written something that contradicts the tes…" at bounding box center [373, 126] width 239 height 18
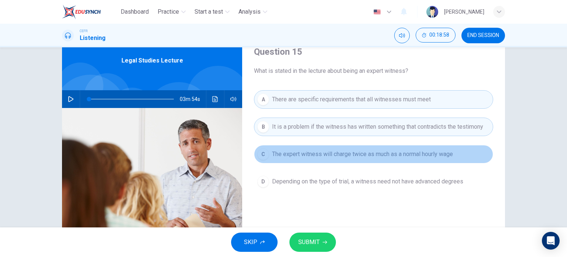
click at [309, 152] on span "The expert witness will charge twice as much as a normal hourly wage" at bounding box center [362, 154] width 181 height 9
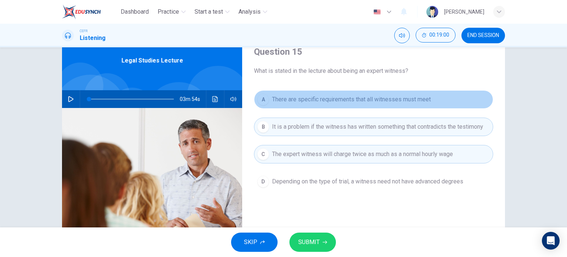
click at [296, 102] on span "There are specific requirements that all witnesses must meet" at bounding box center [351, 99] width 159 height 9
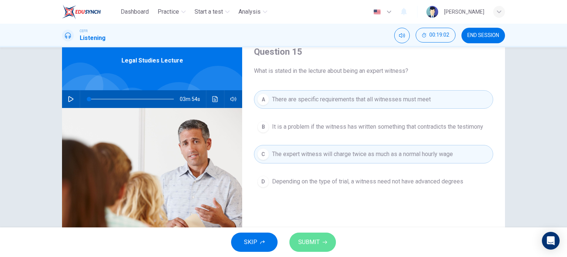
click at [313, 247] on button "SUBMIT" at bounding box center [312, 241] width 47 height 19
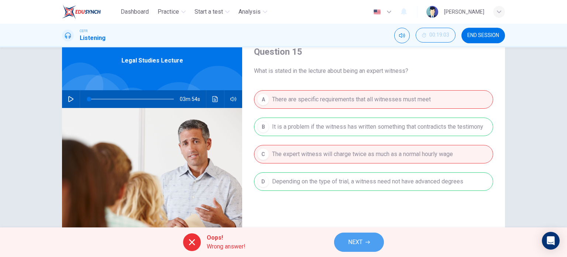
click at [359, 245] on span "NEXT" at bounding box center [355, 242] width 14 height 10
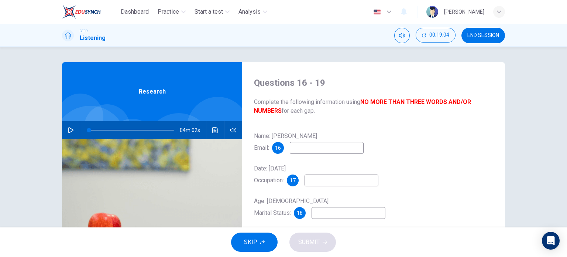
scroll to position [7, 0]
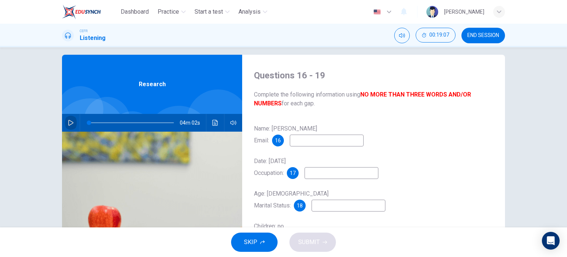
click at [70, 122] on icon "button" at bounding box center [71, 123] width 6 height 6
click at [98, 121] on span at bounding box center [100, 122] width 4 height 4
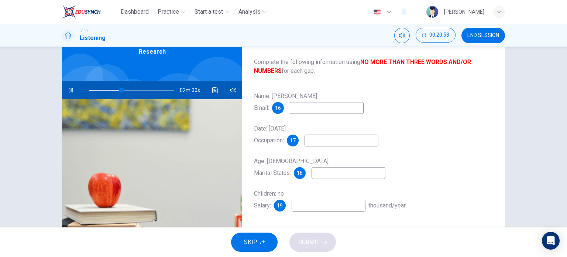
scroll to position [38, 0]
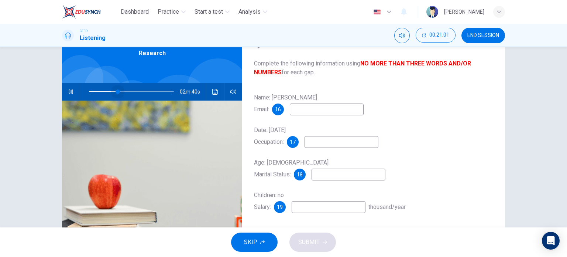
click at [116, 91] on span at bounding box center [118, 91] width 4 height 4
click at [96, 89] on span at bounding box center [131, 91] width 85 height 10
click at [169, 90] on span at bounding box center [131, 91] width 85 height 10
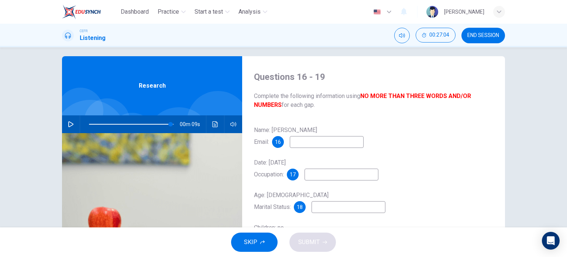
scroll to position [0, 0]
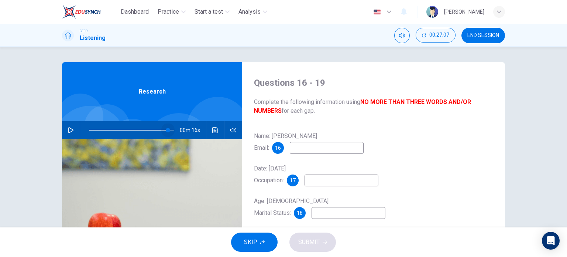
click at [166, 132] on span at bounding box center [168, 130] width 4 height 4
click at [68, 131] on icon "button" at bounding box center [71, 130] width 6 height 6
type input "0"
click at [317, 148] on input at bounding box center [327, 148] width 74 height 12
type input "wglass@email.com"
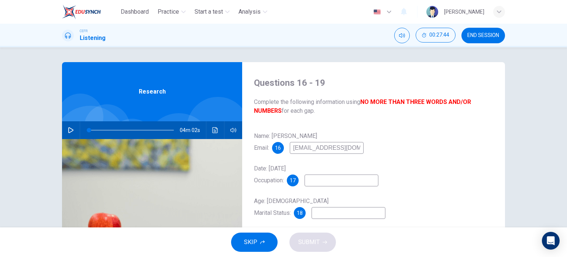
click at [323, 177] on input at bounding box center [342, 180] width 74 height 12
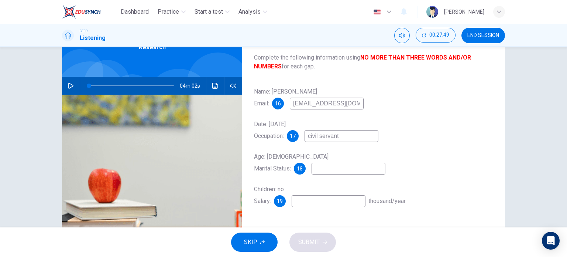
type input "civil servant"
click at [328, 168] on input at bounding box center [349, 168] width 74 height 12
type input "single"
click at [317, 201] on input at bounding box center [329, 201] width 74 height 12
type input "24000 to 36000"
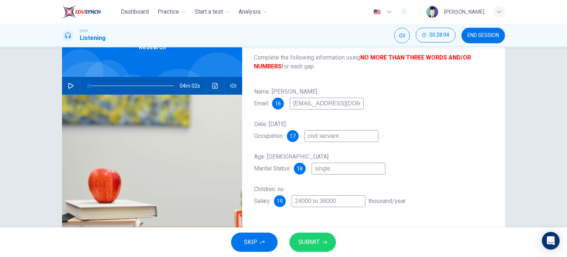
click at [322, 237] on button "SUBMIT" at bounding box center [312, 241] width 47 height 19
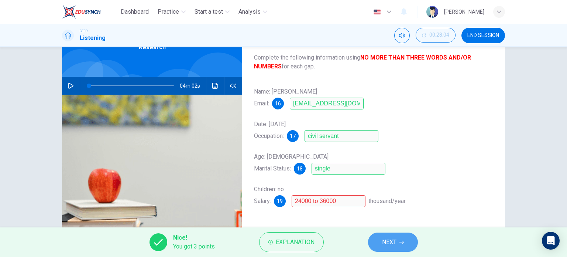
click at [387, 236] on button "NEXT" at bounding box center [393, 241] width 50 height 19
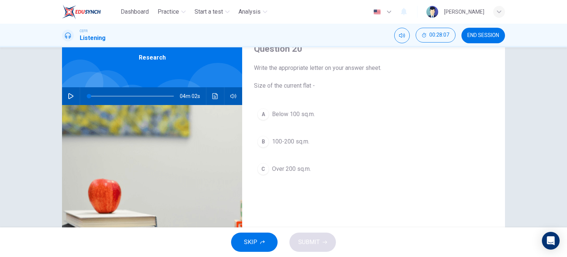
scroll to position [31, 0]
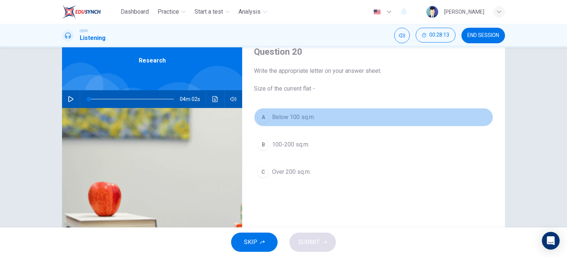
click at [312, 114] on span "Below 100 sq.m." at bounding box center [293, 117] width 43 height 9
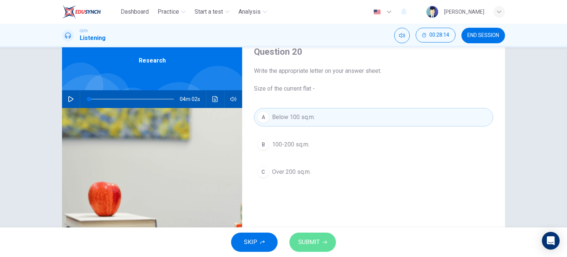
click at [305, 237] on span "SUBMIT" at bounding box center [308, 242] width 21 height 10
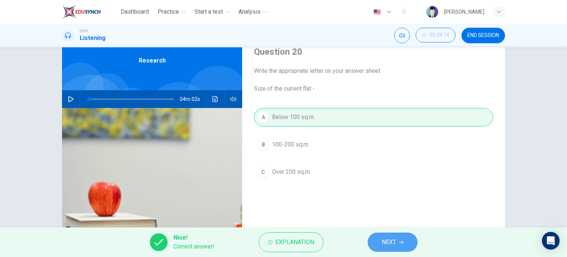
click at [410, 235] on button "NEXT" at bounding box center [393, 241] width 50 height 19
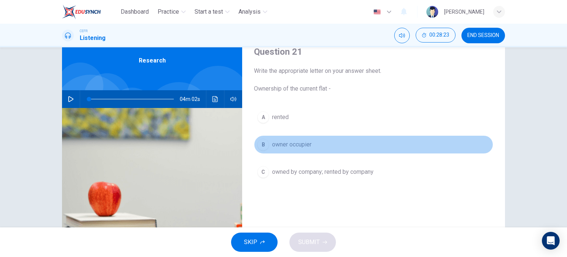
click at [297, 148] on span "owner occupier" at bounding box center [291, 144] width 39 height 9
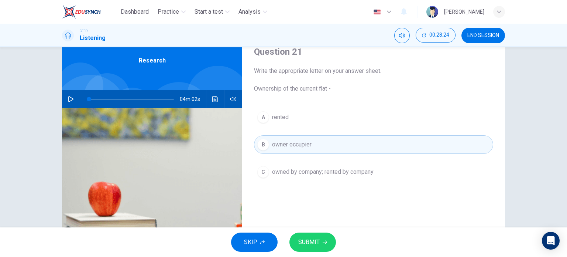
click at [320, 248] on button "SUBMIT" at bounding box center [312, 241] width 47 height 19
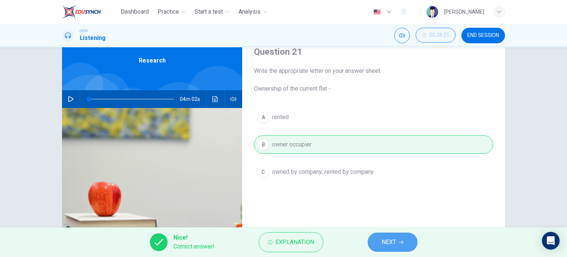
click at [378, 242] on button "NEXT" at bounding box center [393, 241] width 50 height 19
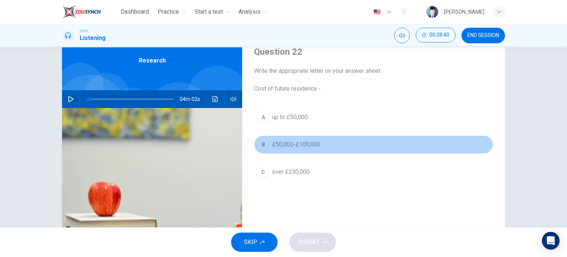
click at [297, 144] on span "£50,000-£100,000" at bounding box center [296, 144] width 48 height 9
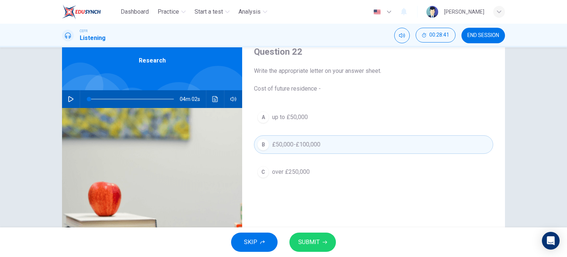
click at [313, 243] on span "SUBMIT" at bounding box center [308, 242] width 21 height 10
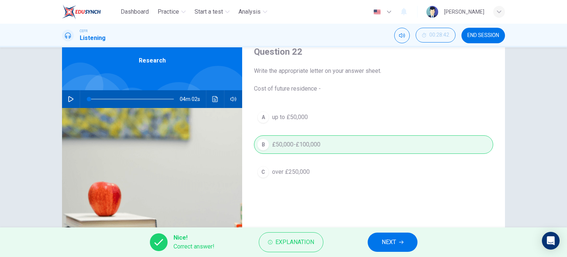
click at [387, 243] on span "NEXT" at bounding box center [389, 242] width 14 height 10
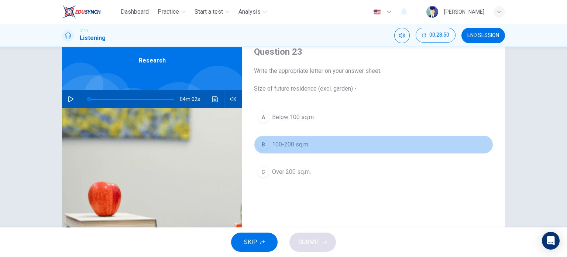
click at [298, 141] on span "100-200 sq.m." at bounding box center [290, 144] width 37 height 9
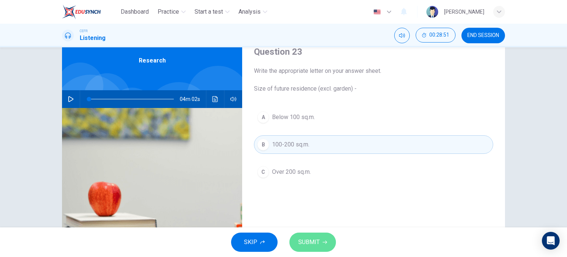
click at [310, 241] on span "SUBMIT" at bounding box center [308, 242] width 21 height 10
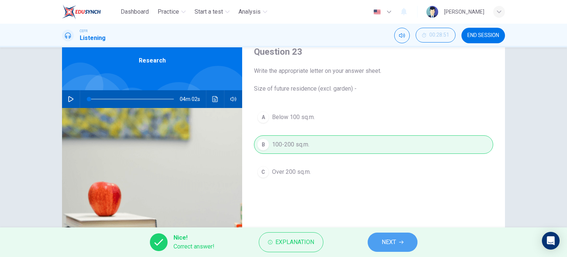
click at [383, 240] on span "NEXT" at bounding box center [389, 242] width 14 height 10
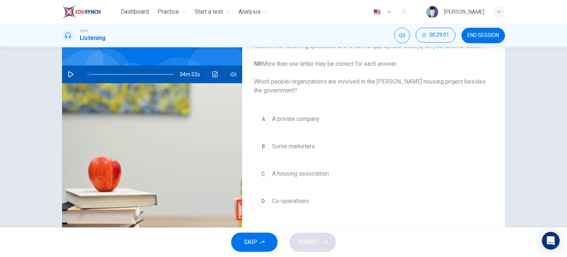
scroll to position [56, 0]
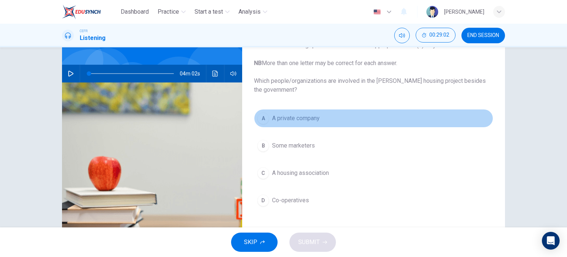
click at [306, 114] on span "A private company" at bounding box center [296, 118] width 48 height 9
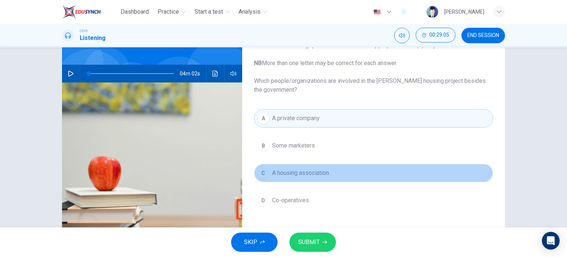
click at [316, 172] on span "A housing association" at bounding box center [300, 172] width 57 height 9
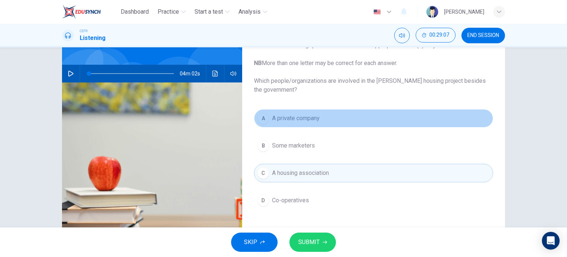
click at [292, 119] on span "A private company" at bounding box center [296, 118] width 48 height 9
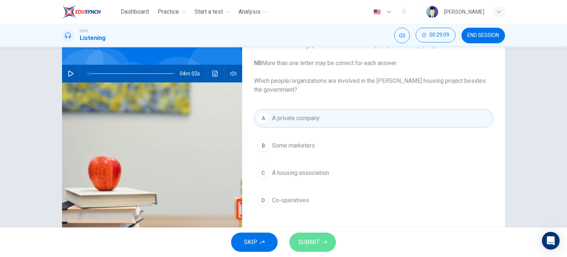
click at [303, 236] on button "SUBMIT" at bounding box center [312, 241] width 47 height 19
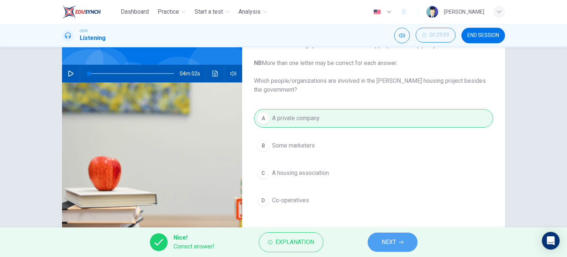
click at [387, 244] on span "NEXT" at bounding box center [389, 242] width 14 height 10
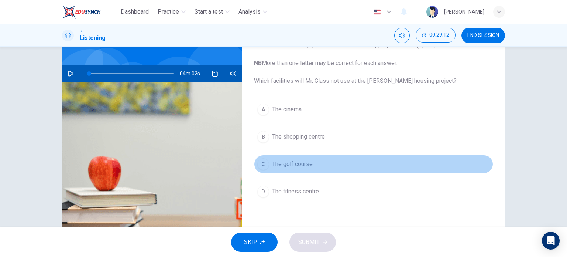
click at [291, 161] on span "The golf course" at bounding box center [292, 163] width 41 height 9
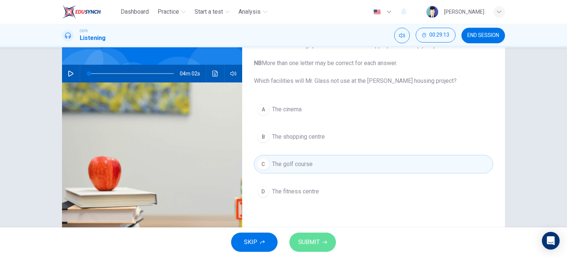
click at [320, 242] on button "SUBMIT" at bounding box center [312, 241] width 47 height 19
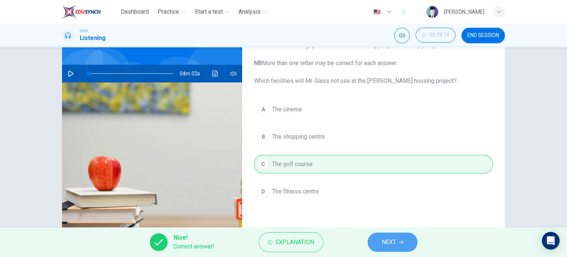
click at [379, 241] on button "NEXT" at bounding box center [393, 241] width 50 height 19
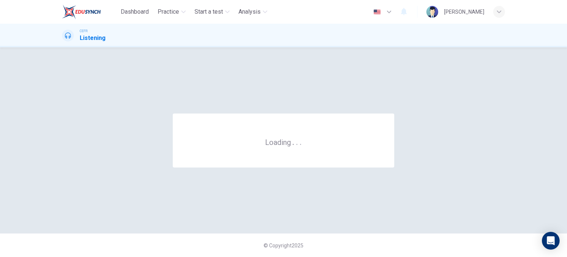
scroll to position [0, 0]
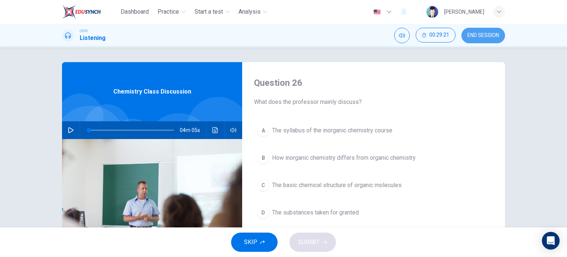
click at [468, 39] on button "END SESSION" at bounding box center [483, 36] width 44 height 16
